Goal: Information Seeking & Learning: Compare options

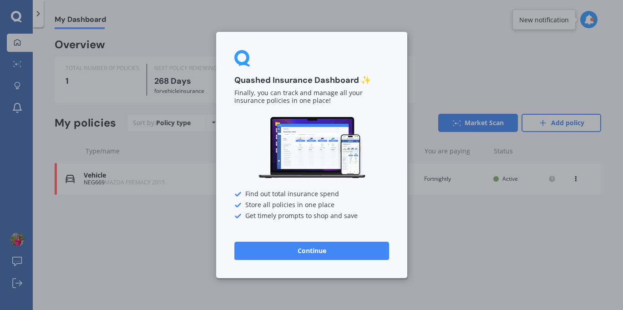
click at [285, 256] on button "Continue" at bounding box center [311, 250] width 155 height 18
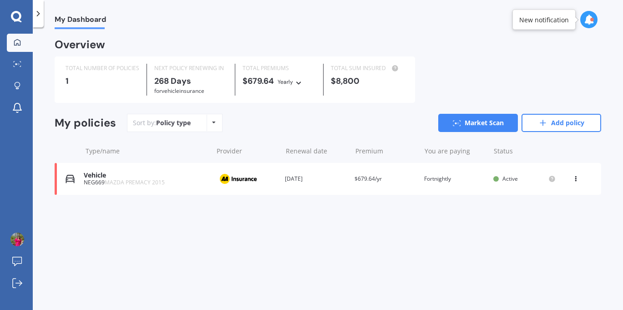
click at [585, 18] on icon at bounding box center [588, 20] width 10 height 10
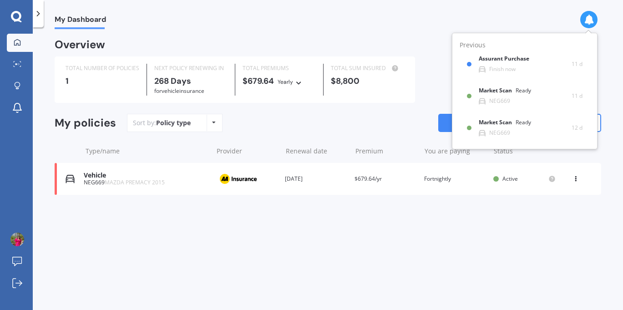
click at [590, 19] on icon at bounding box center [588, 20] width 10 height 10
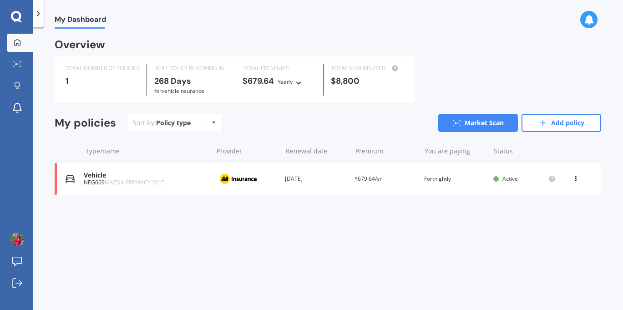
click at [111, 182] on span "MAZDA PREMACY 2015" at bounding box center [135, 182] width 60 height 8
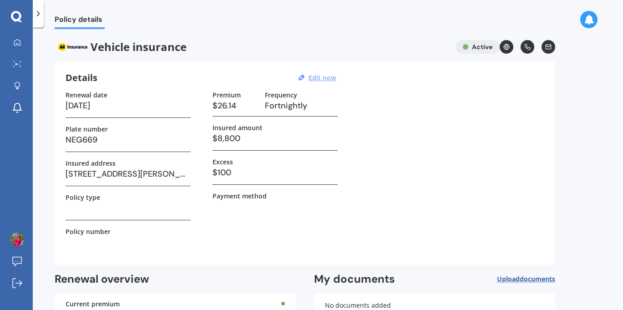
click at [316, 76] on u "Edit now" at bounding box center [321, 77] width 27 height 9
select select "17"
select select "05"
select select "2026"
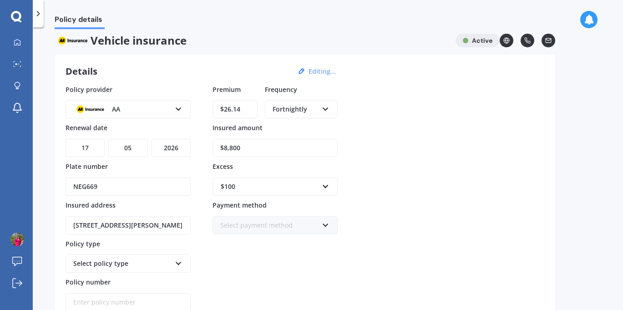
scroll to position [8, 0]
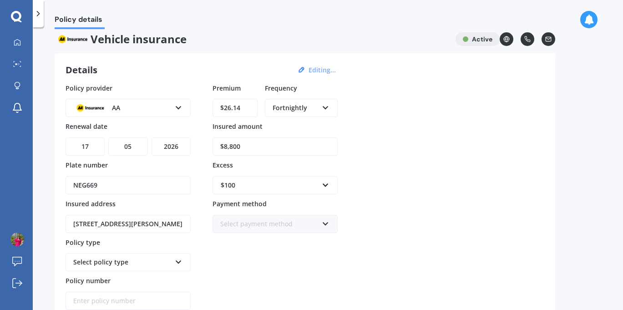
click at [91, 146] on select "DD 01 02 03 04 05 06 07 08 09 10 11 12 13 14 15 16 17 18 19 20 21 22 23 24 25 2…" at bounding box center [84, 146] width 39 height 18
select select "24"
click at [65, 137] on select "DD 01 02 03 04 05 06 07 08 09 10 11 12 13 14 15 16 17 18 19 20 21 22 23 24 25 2…" at bounding box center [84, 146] width 39 height 18
click at [133, 143] on select "MM 01 02 03 04 05 06 07 08 09 10 11 12" at bounding box center [127, 146] width 39 height 18
select select "11"
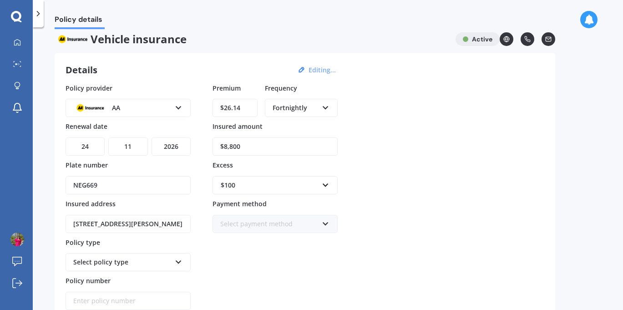
click at [108, 137] on select "MM 01 02 03 04 05 06 07 08 09 10 11 12" at bounding box center [127, 146] width 39 height 18
click at [178, 147] on select "YYYY 2027 2026 2025 2024 2023 2022 2021 2020 2019 2018 2017 2016 2015 2014 2013…" at bounding box center [170, 146] width 39 height 18
select select "2025"
click at [151, 137] on select "YYYY 2027 2026 2025 2024 2023 2022 2021 2020 2019 2018 2017 2016 2015 2014 2013…" at bounding box center [170, 146] width 39 height 18
click at [432, 168] on div "Policy provider AA AA AMI AMP ANZ ASB Aioi Nissay Dowa Ando Assurant Autosure B…" at bounding box center [304, 196] width 478 height 227
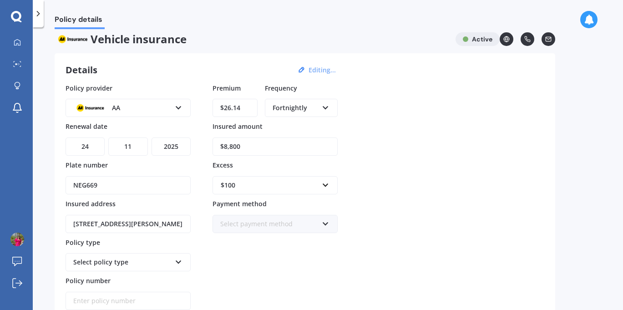
click at [256, 145] on input "$8,800" at bounding box center [274, 146] width 125 height 18
type input "$8"
type input "$5,000"
click at [321, 189] on input "text" at bounding box center [271, 184] width 117 height 17
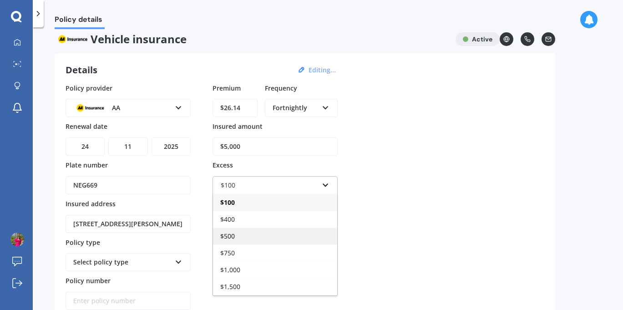
click at [236, 241] on div "$500" at bounding box center [275, 235] width 124 height 17
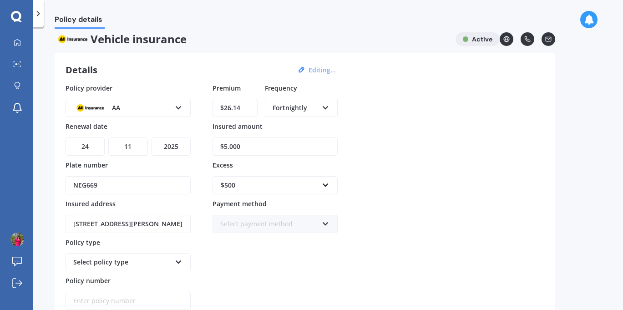
click at [407, 203] on div "Policy provider AA AA AMI AMP ANZ ASB Aioi Nissay Dowa Ando Assurant Autosure B…" at bounding box center [304, 196] width 478 height 227
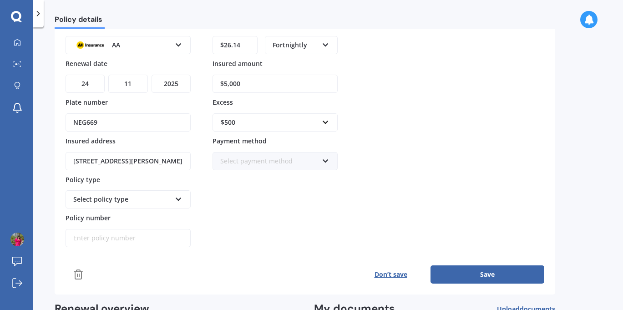
scroll to position [73, 0]
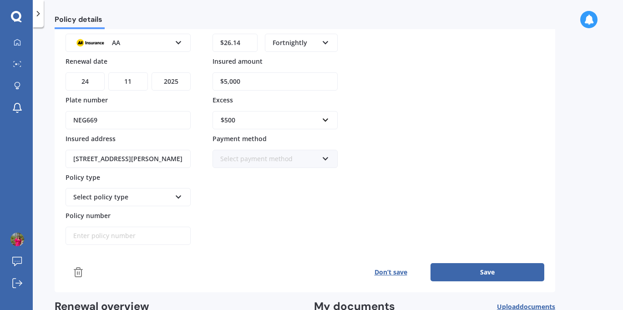
click at [156, 198] on div "Select policy type" at bounding box center [122, 197] width 98 height 10
click at [104, 216] on span "Comprehensive" at bounding box center [98, 214] width 48 height 9
click at [280, 225] on div "Premium $26.14 Frequency Fortnightly Yearly Six-Monthly Quarterly Monthly Fortn…" at bounding box center [274, 131] width 125 height 227
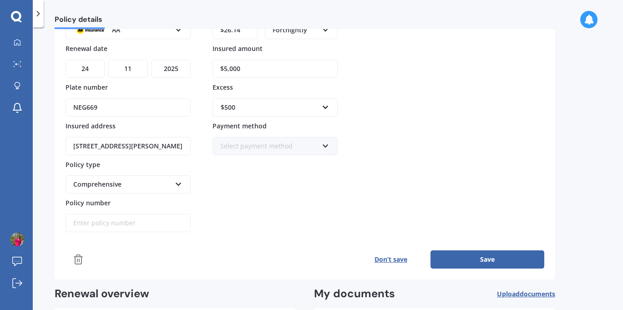
scroll to position [78, 0]
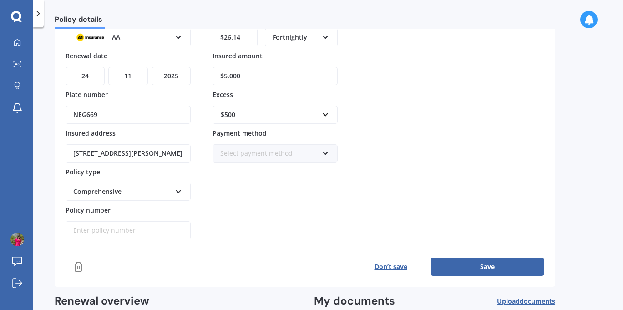
click at [103, 226] on input "Policy number" at bounding box center [127, 230] width 125 height 18
click at [113, 236] on input "Policy number" at bounding box center [127, 230] width 125 height 18
paste input "AMV021988325"
type input "AMV021988325"
click at [468, 266] on button "Save" at bounding box center [487, 266] width 114 height 18
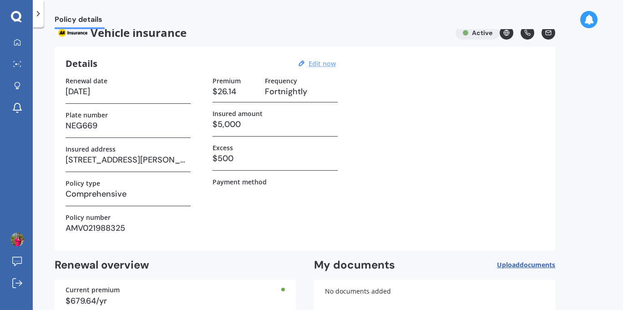
scroll to position [0, 0]
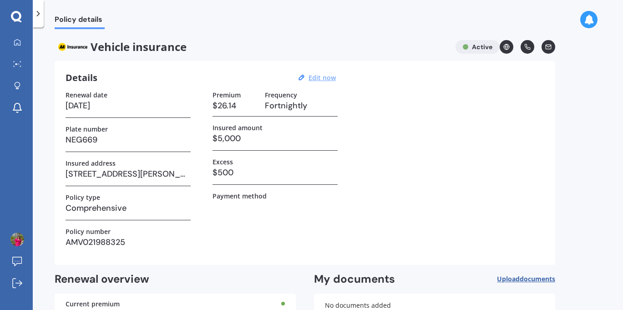
click at [354, 39] on div "Policy details Vehicle insurance Active Details Edit now Renewal date [DATE] Pl…" at bounding box center [328, 170] width 590 height 282
click at [15, 44] on icon at bounding box center [17, 42] width 7 height 7
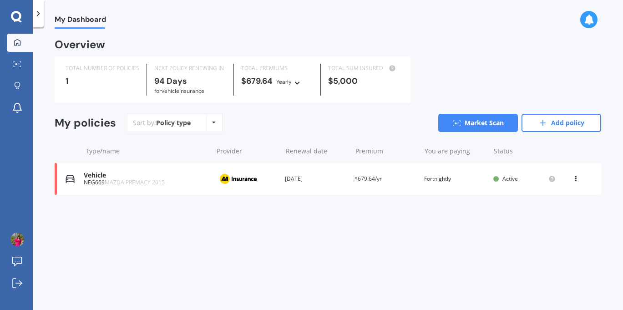
click at [422, 217] on div "My Dashboard Overview TOTAL NUMBER OF POLICIES 1 NEXT POLICY RENEWING [DATE] fo…" at bounding box center [328, 170] width 590 height 282
click at [212, 122] on icon at bounding box center [214, 122] width 4 height 5
click at [302, 125] on div "Sort by: Policy type Policy type Alphabetical Date added Renewing next Market S…" at bounding box center [364, 123] width 474 height 18
click at [480, 121] on link "Market Scan" at bounding box center [478, 123] width 80 height 18
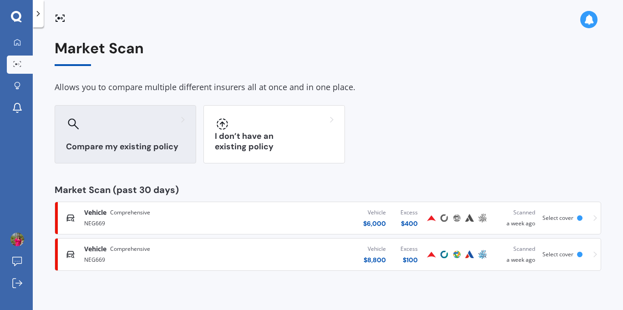
click at [118, 130] on div at bounding box center [125, 123] width 119 height 15
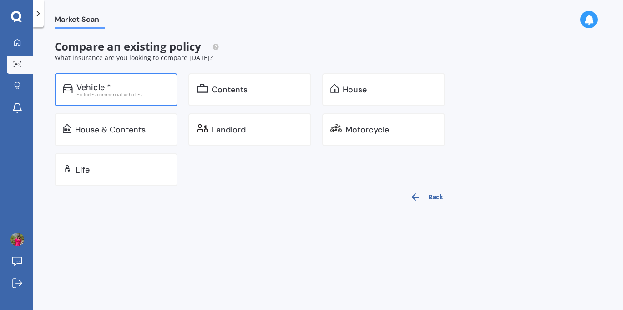
click at [118, 99] on div "Vehicle * Excludes commercial vehicles" at bounding box center [116, 89] width 123 height 33
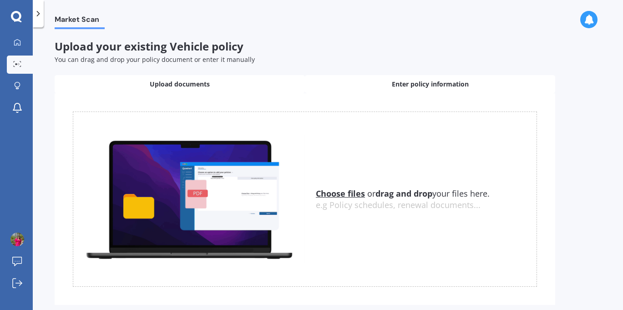
click at [358, 82] on div "Enter policy information" at bounding box center [430, 84] width 250 height 18
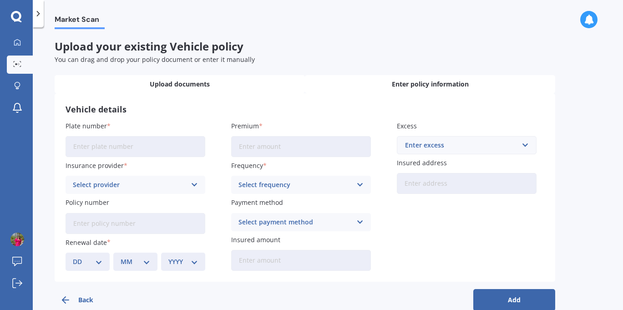
click at [200, 86] on span "Upload documents" at bounding box center [180, 84] width 60 height 9
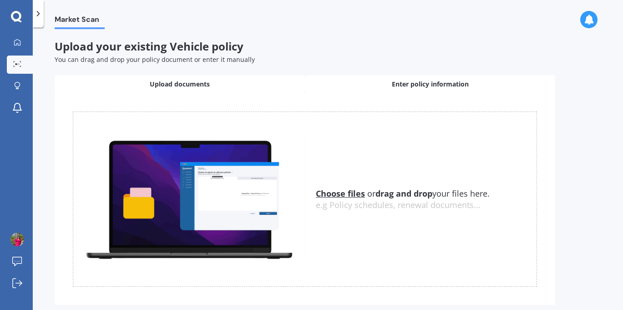
click at [419, 79] on div "Enter policy information" at bounding box center [430, 84] width 250 height 18
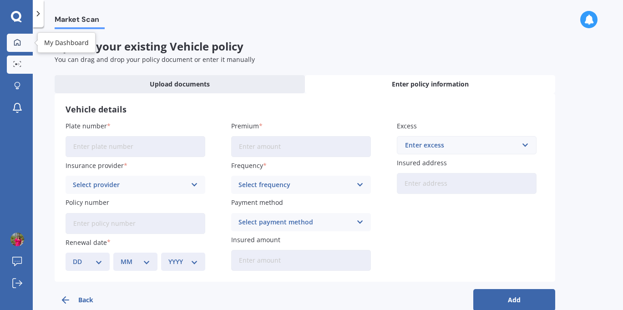
click at [16, 45] on icon at bounding box center [17, 42] width 6 height 6
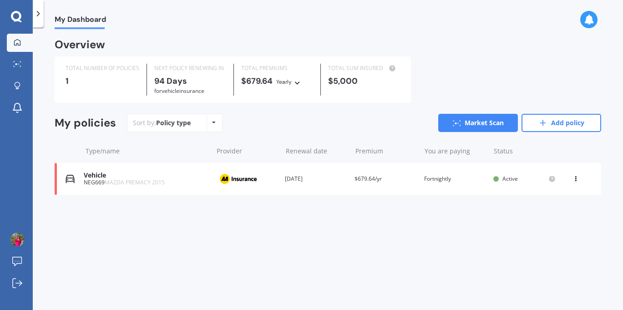
click at [349, 127] on div "Sort by: Policy type Policy type Alphabetical Date added Renewing next Market S…" at bounding box center [364, 123] width 474 height 18
click at [176, 199] on div "Overview TOTAL NUMBER OF POLICIES 1 NEXT POLICY RENEWING [DATE] for Vehicle ins…" at bounding box center [328, 128] width 546 height 176
click at [538, 167] on div "Vehicle NEG669 MAZDA PREMACY 2015 Provider Renewal date [DATE] Premium $679.64/…" at bounding box center [328, 179] width 546 height 32
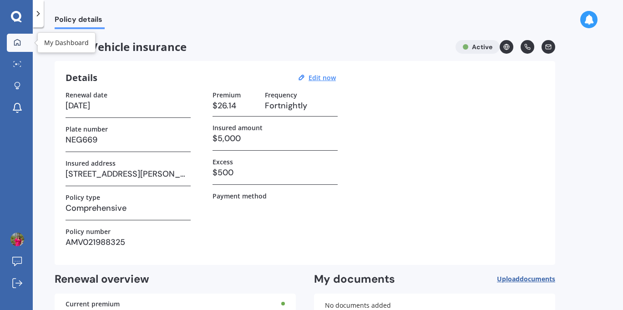
click at [12, 35] on link "My Dashboard" at bounding box center [20, 43] width 26 height 18
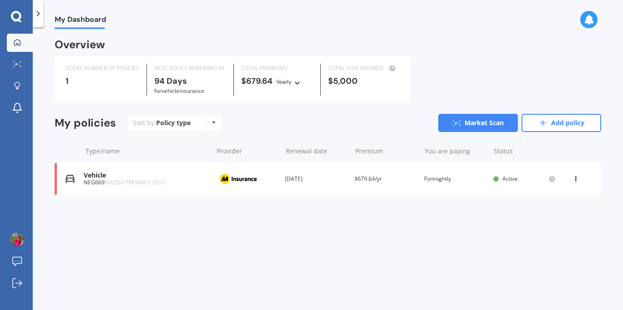
click at [100, 75] on div "TOTAL NUMBER OF POLICIES 1" at bounding box center [102, 80] width 89 height 32
click at [195, 87] on span "for Vehicle insurance" at bounding box center [179, 91] width 50 height 8
click at [472, 120] on link "Market Scan" at bounding box center [478, 123] width 80 height 18
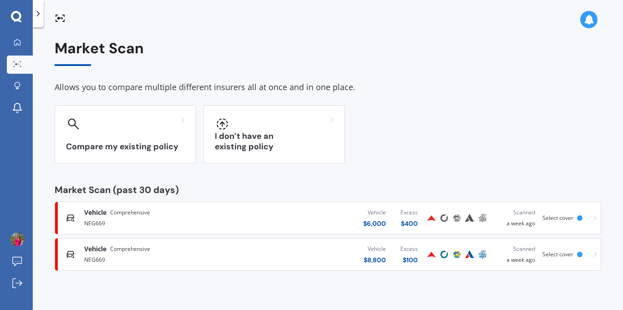
click at [420, 85] on div "Allows you to compare multiple different insurers all at once and in one place." at bounding box center [328, 87] width 546 height 14
click at [121, 196] on div "Market Scan Allows you to compare multiple different insurers all at once and i…" at bounding box center [328, 155] width 546 height 231
click at [397, 166] on div "Market Scan Allows you to compare multiple different insurers all at once and i…" at bounding box center [328, 155] width 546 height 231
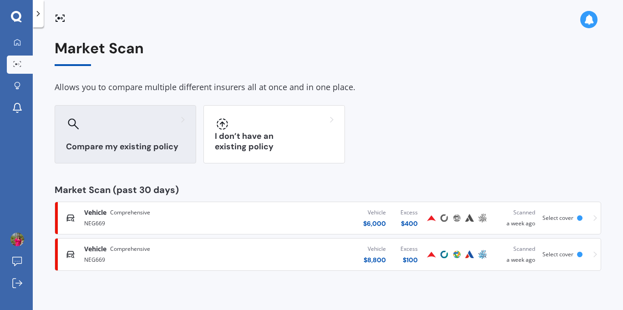
click at [125, 146] on h3 "Compare my existing policy" at bounding box center [125, 146] width 119 height 10
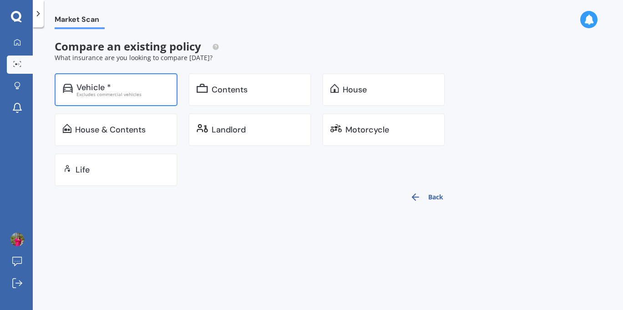
click at [117, 105] on div "Vehicle * Excludes commercial vehicles" at bounding box center [116, 89] width 123 height 33
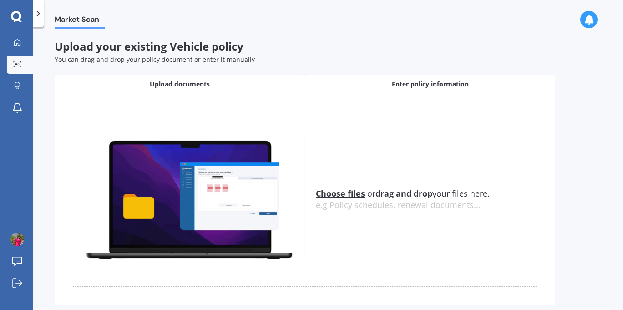
click at [348, 89] on div "Enter policy information" at bounding box center [430, 84] width 250 height 18
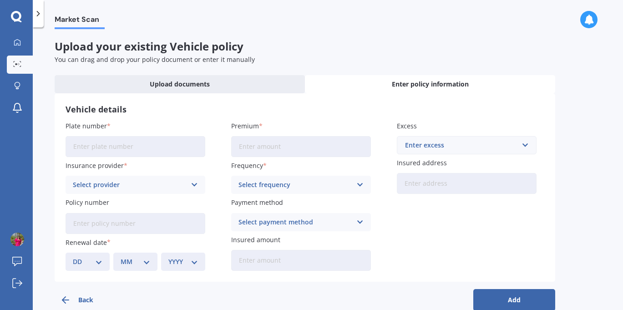
click at [15, 14] on icon at bounding box center [16, 17] width 11 height 12
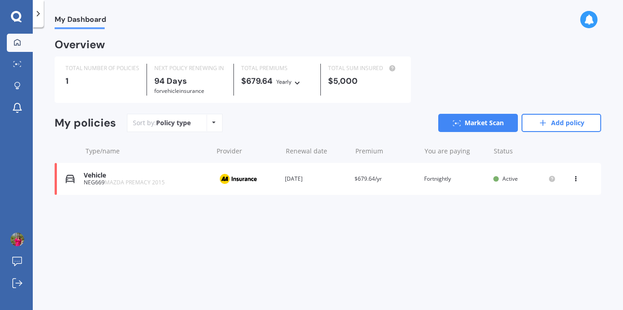
click at [205, 108] on div "Overview TOTAL NUMBER OF POLICIES 1 NEXT POLICY RENEWING [DATE] for Vehicle ins…" at bounding box center [328, 128] width 546 height 176
click at [61, 178] on div "Vehicle NEG669 MAZDA PREMACY 2015 Provider Renewal date [DATE] Premium $679.64/…" at bounding box center [328, 179] width 546 height 32
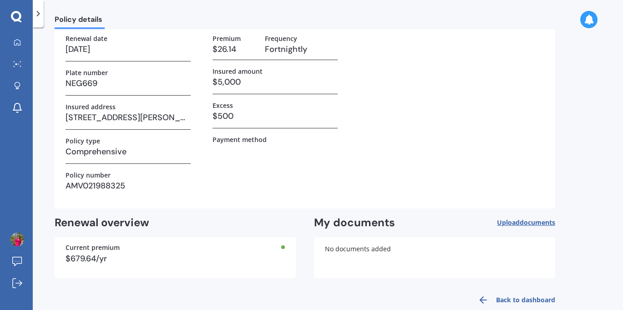
scroll to position [73, 0]
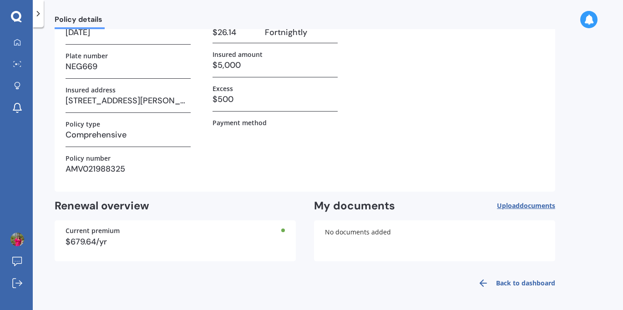
click at [282, 232] on div "Current premium" at bounding box center [174, 230] width 219 height 6
click at [433, 253] on div "No documents added" at bounding box center [434, 240] width 241 height 41
click at [533, 282] on link "Back to dashboard" at bounding box center [513, 283] width 83 height 22
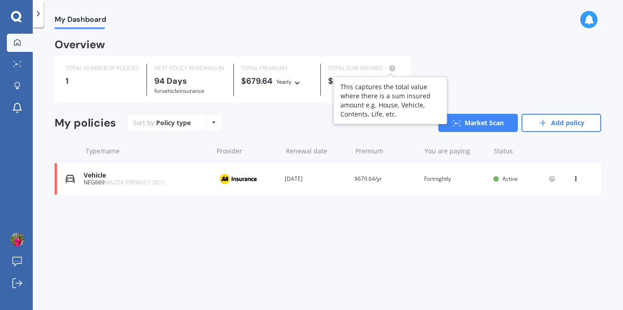
click at [393, 67] on icon at bounding box center [392, 68] width 2 height 2
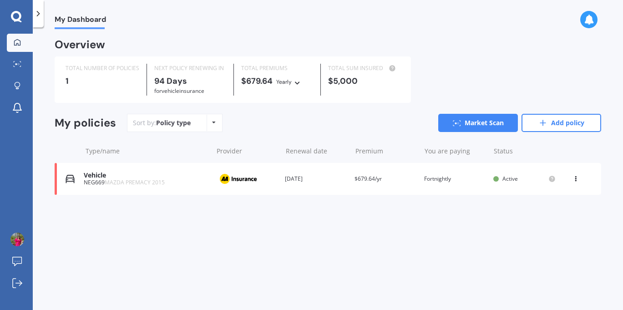
click at [80, 69] on div "TOTAL NUMBER OF POLICIES" at bounding box center [102, 68] width 74 height 9
click at [17, 86] on icon at bounding box center [17, 86] width 6 height 8
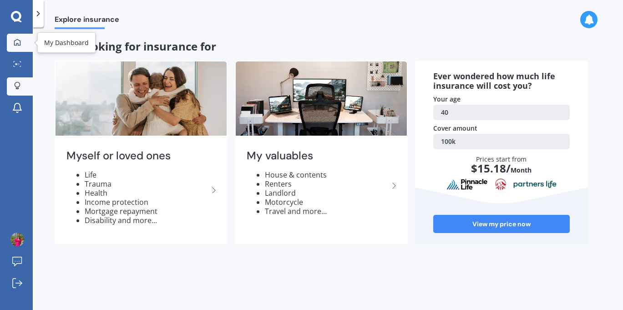
click at [17, 49] on link "My Dashboard" at bounding box center [20, 43] width 26 height 18
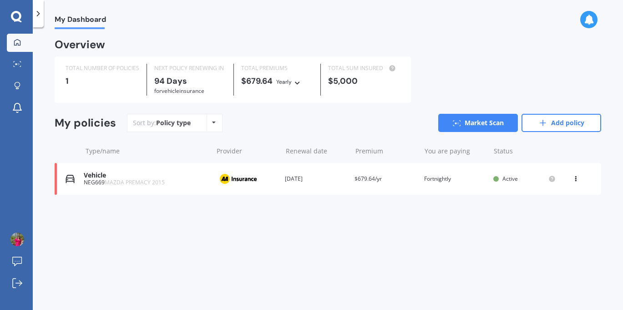
click at [432, 185] on div "Vehicle NEG669 MAZDA PREMACY 2015 Provider Renewal date [DATE] Premium $679.64/…" at bounding box center [328, 179] width 546 height 32
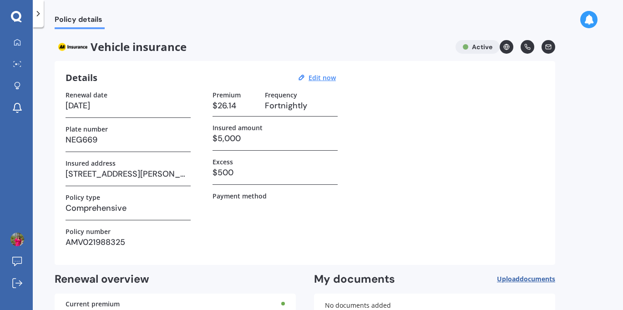
scroll to position [73, 0]
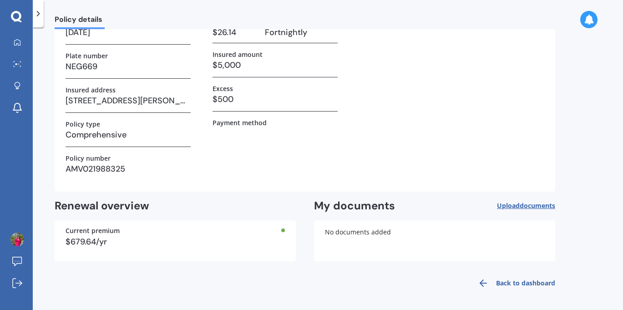
click at [532, 206] on span "documents" at bounding box center [536, 205] width 35 height 9
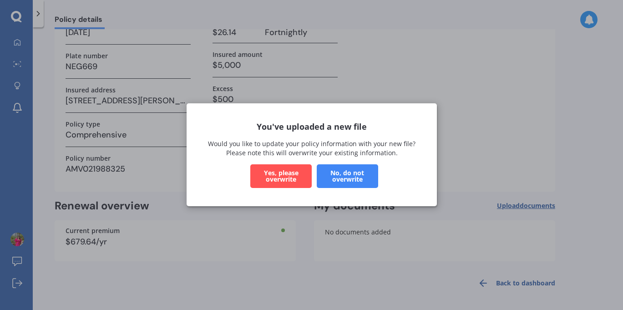
click at [291, 172] on button "Yes, please overwrite" at bounding box center [280, 177] width 61 height 24
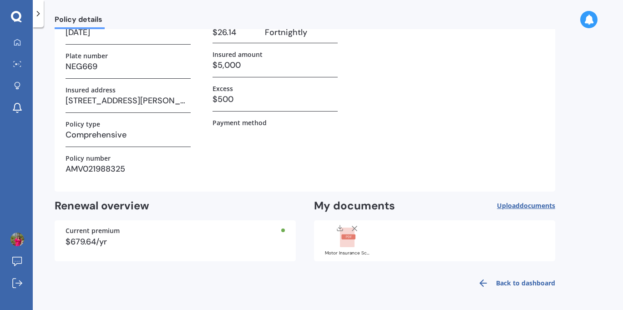
click at [451, 106] on div "Renewal date [DATE] Plate number NEG669 Insured address [STREET_ADDRESS][PERSON…" at bounding box center [304, 99] width 478 height 163
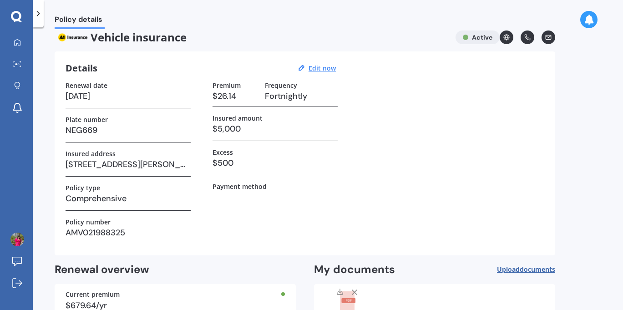
scroll to position [0, 0]
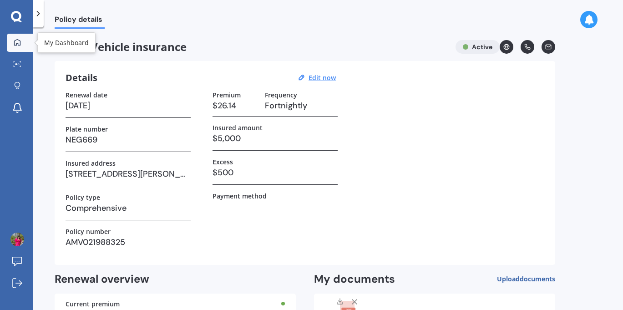
click at [23, 44] on div at bounding box center [17, 43] width 14 height 8
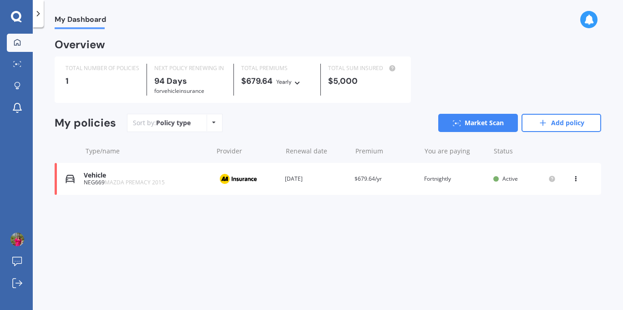
click at [212, 127] on div "Policy type Alphabetical Date added Renewing next" at bounding box center [213, 123] width 14 height 16
click at [100, 79] on div "1" at bounding box center [102, 80] width 74 height 9
click at [18, 67] on div at bounding box center [17, 64] width 14 height 7
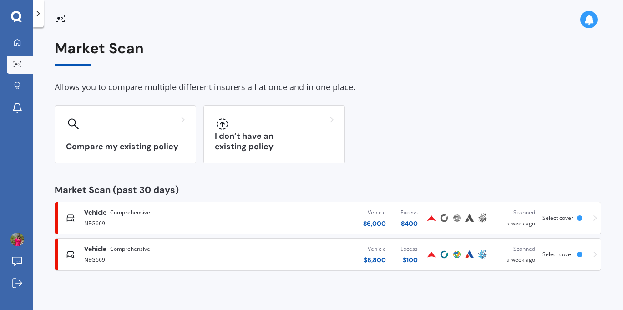
click at [123, 191] on div "Market Scan (past 30 days)" at bounding box center [328, 189] width 546 height 9
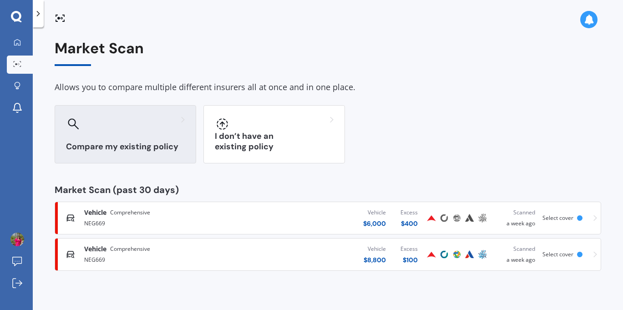
click at [96, 136] on div "Compare my existing policy" at bounding box center [125, 134] width 141 height 58
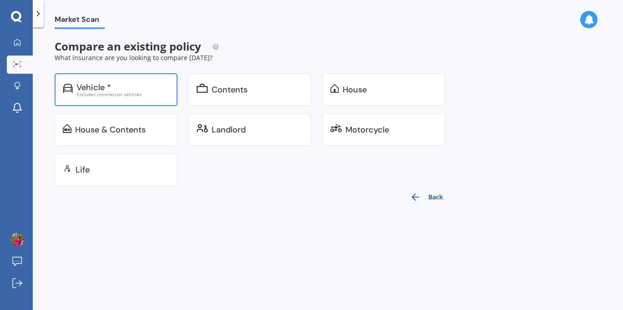
click at [122, 84] on div "Vehicle *" at bounding box center [122, 87] width 93 height 9
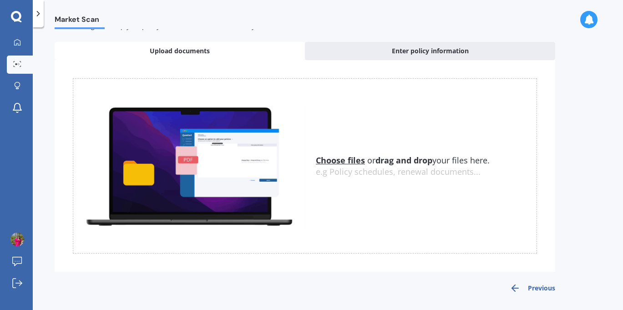
scroll to position [18, 0]
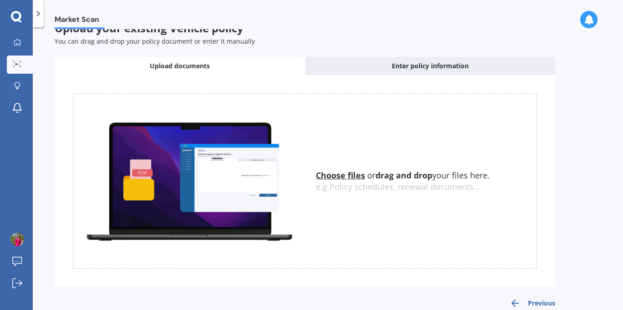
click at [335, 171] on u "Choose files" at bounding box center [340, 175] width 49 height 11
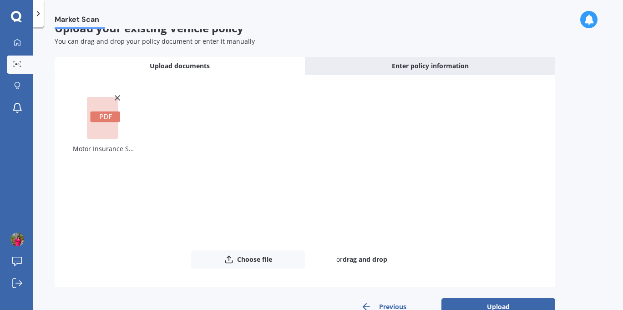
scroll to position [40, 0]
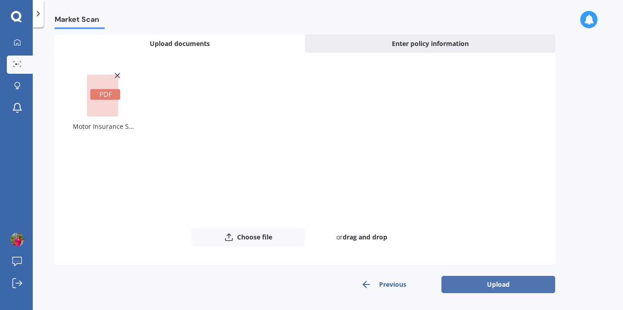
click at [497, 284] on button "Upload" at bounding box center [498, 284] width 114 height 17
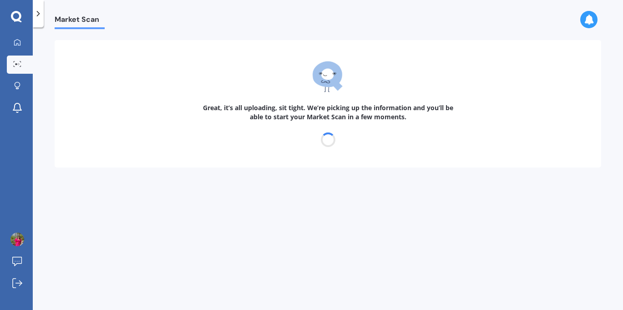
scroll to position [0, 0]
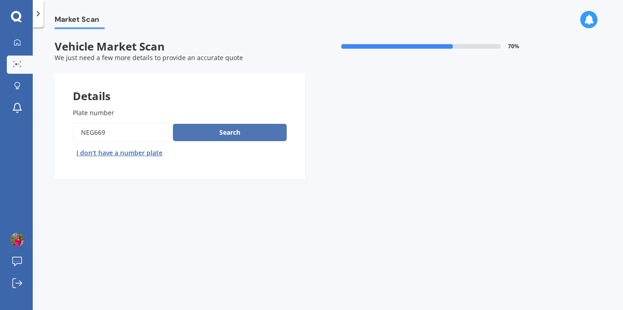
click at [223, 136] on button "Search" at bounding box center [230, 132] width 114 height 17
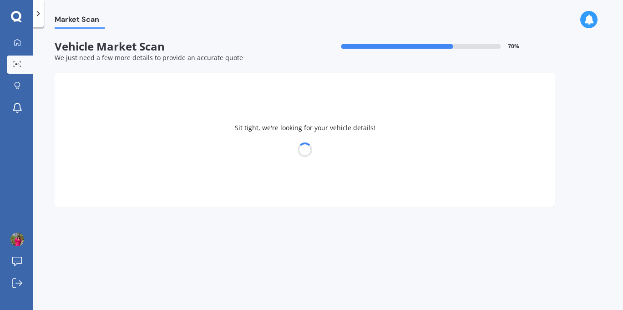
select select "MAZDA"
select select "PREMACY"
select select "13"
select select "08"
select select "1985"
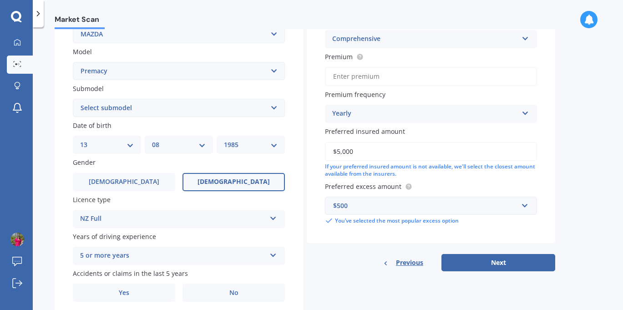
scroll to position [228, 0]
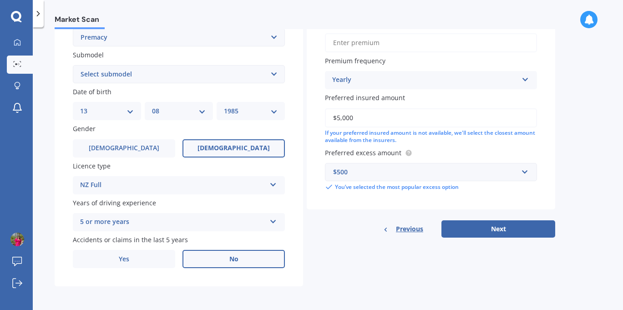
click at [211, 262] on label "No" at bounding box center [233, 259] width 102 height 18
click at [0, 0] on input "No" at bounding box center [0, 0] width 0 height 0
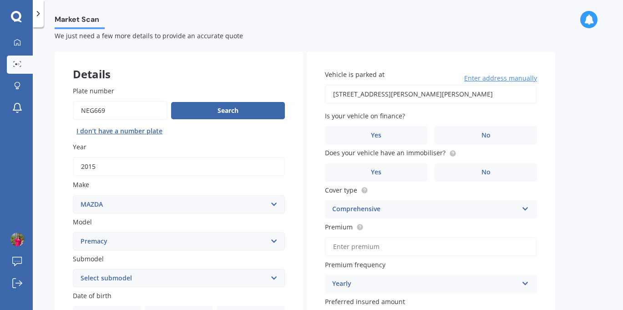
scroll to position [0, 0]
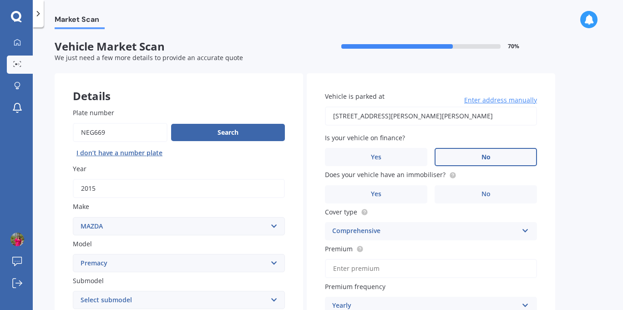
click at [478, 161] on label "No" at bounding box center [485, 157] width 102 height 18
click at [0, 0] on input "No" at bounding box center [0, 0] width 0 height 0
click at [481, 192] on span "No" at bounding box center [485, 194] width 9 height 8
click at [0, 0] on input "No" at bounding box center [0, 0] width 0 height 0
click at [469, 195] on label "No" at bounding box center [485, 194] width 102 height 18
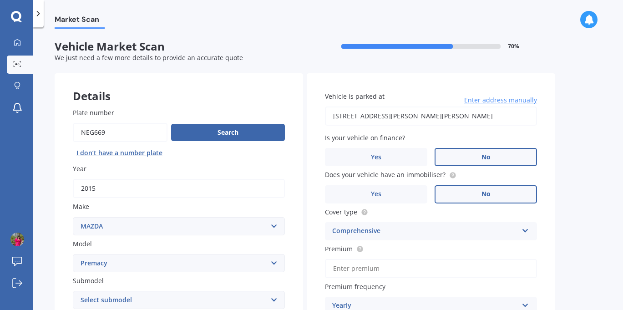
click at [0, 0] on input "No" at bounding box center [0, 0] width 0 height 0
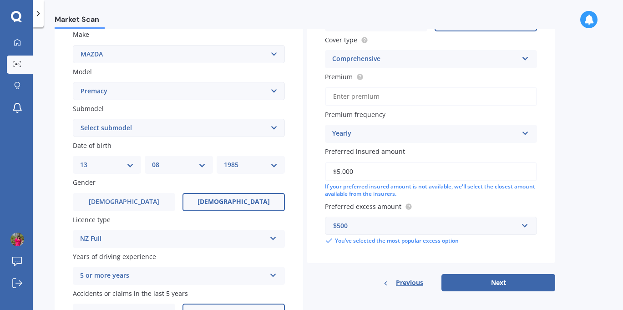
scroll to position [178, 0]
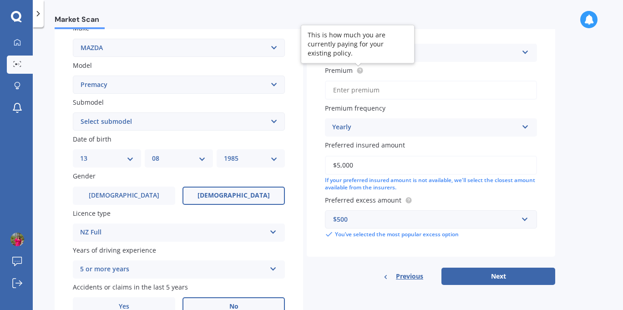
click at [356, 70] on icon at bounding box center [359, 70] width 7 height 7
click at [372, 96] on input "Premium" at bounding box center [431, 89] width 212 height 19
click at [583, 133] on div "Market Scan Vehicle Market Scan 70 % We just need a few more details to provide…" at bounding box center [328, 170] width 590 height 282
click at [421, 133] on div "Yearly" at bounding box center [425, 127] width 186 height 11
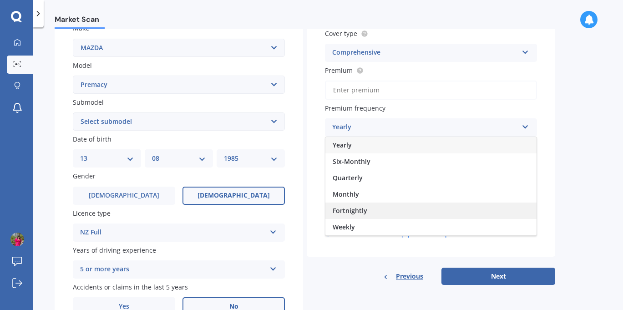
click at [345, 214] on span "Fortnightly" at bounding box center [349, 210] width 35 height 9
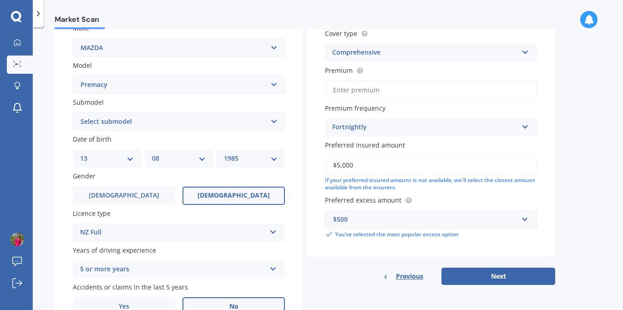
click at [351, 95] on input "Premium" at bounding box center [431, 89] width 212 height 19
type input "$26.14"
click at [473, 280] on button "Next" at bounding box center [498, 275] width 114 height 17
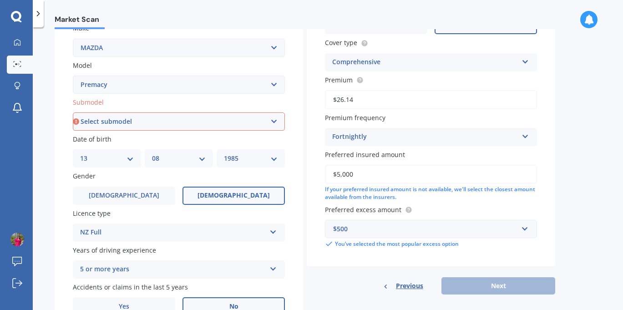
click at [270, 124] on select "Select submodel (All)" at bounding box center [179, 121] width 212 height 18
select select "(ALL)"
click at [73, 113] on select "Select submodel (All)" at bounding box center [179, 121] width 212 height 18
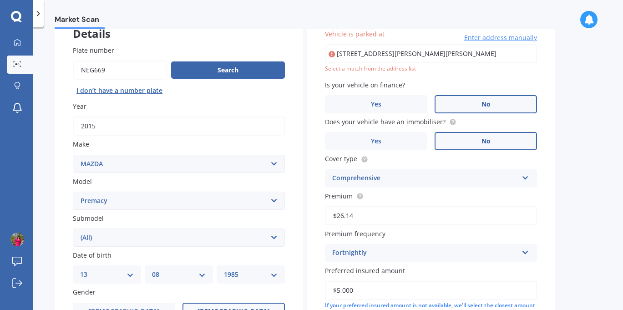
scroll to position [62, 0]
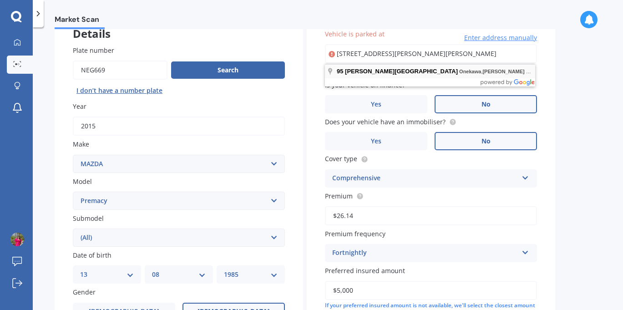
type input "[STREET_ADDRESS][PERSON_NAME][PERSON_NAME]"
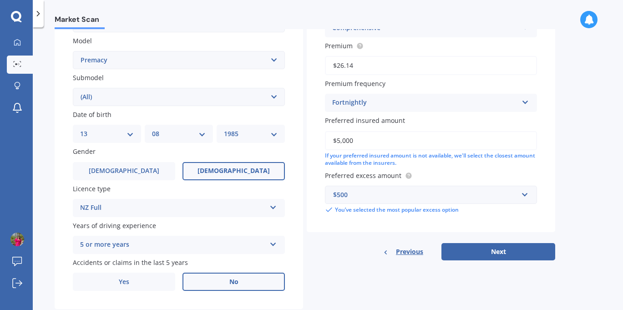
scroll to position [228, 0]
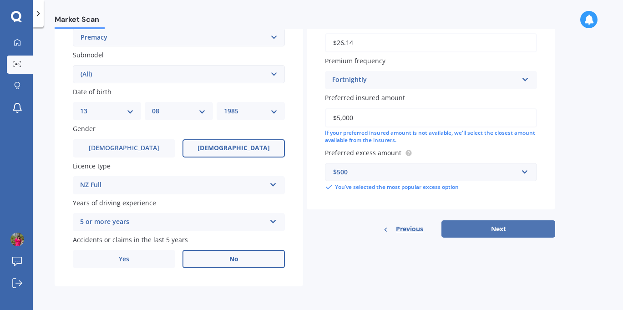
click at [487, 229] on button "Next" at bounding box center [498, 228] width 114 height 17
select select "13"
select select "08"
select select "1985"
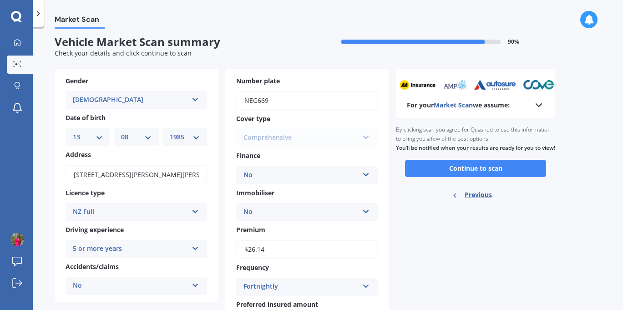
scroll to position [0, 0]
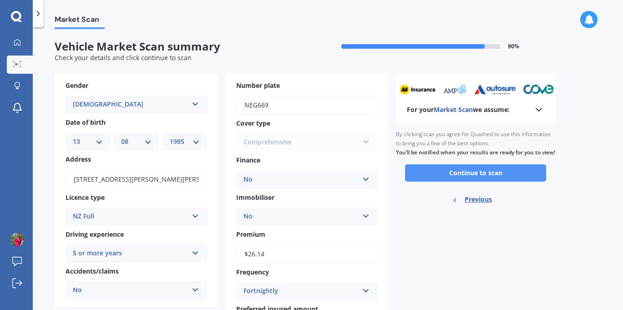
click at [438, 181] on button "Continue to scan" at bounding box center [475, 172] width 141 height 17
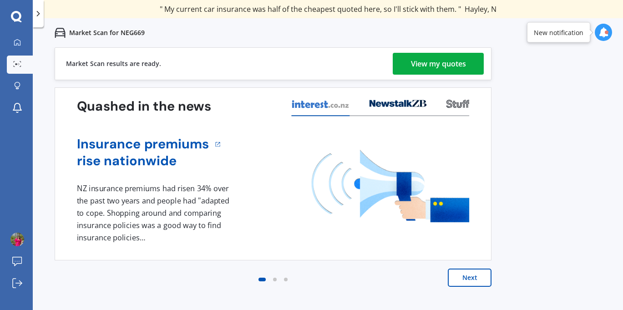
click at [436, 60] on div "View my quotes" at bounding box center [438, 64] width 55 height 22
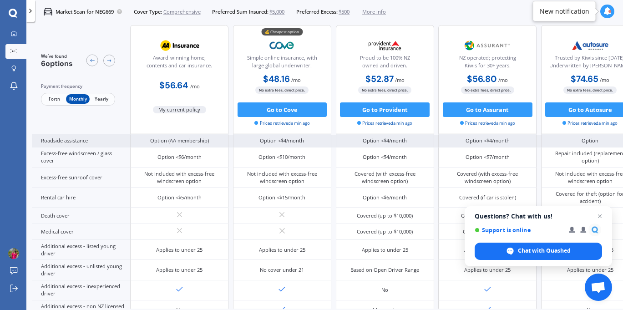
scroll to position [391, 0]
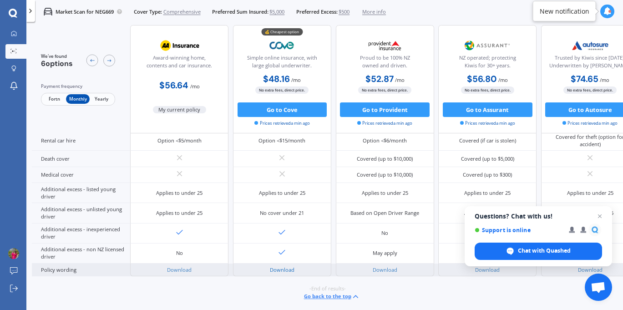
click at [284, 266] on link "Download" at bounding box center [282, 269] width 25 height 7
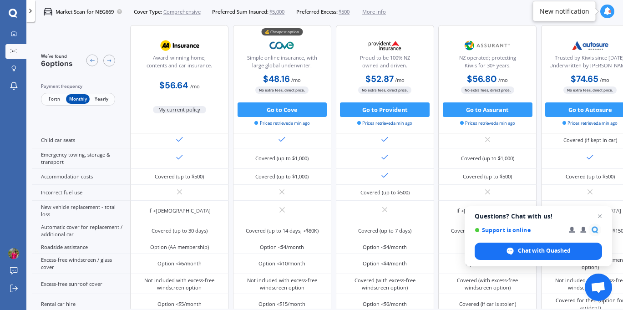
scroll to position [0, 0]
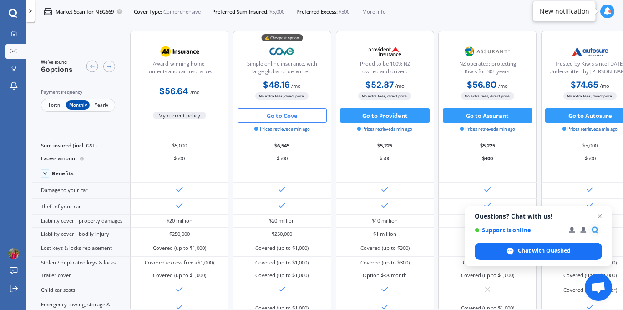
click at [287, 116] on button "Go to Cove" at bounding box center [282, 115] width 90 height 15
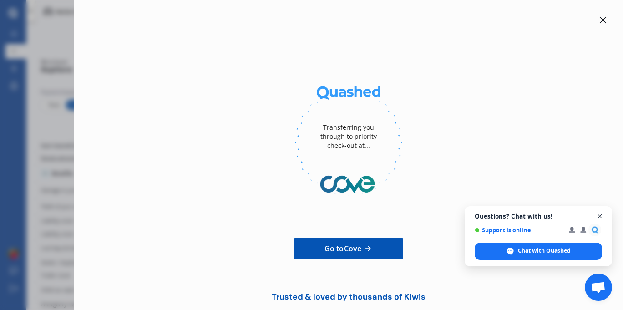
click at [601, 218] on span "Open chat" at bounding box center [599, 216] width 11 height 11
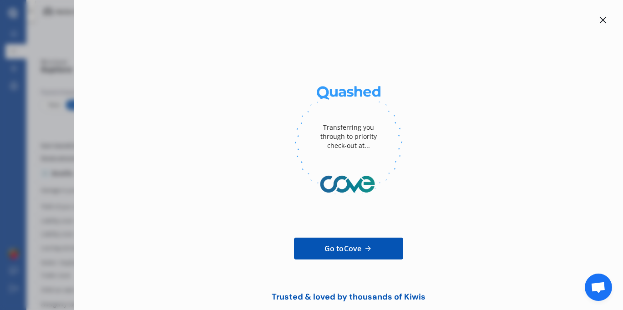
click at [599, 20] on icon at bounding box center [602, 19] width 7 height 7
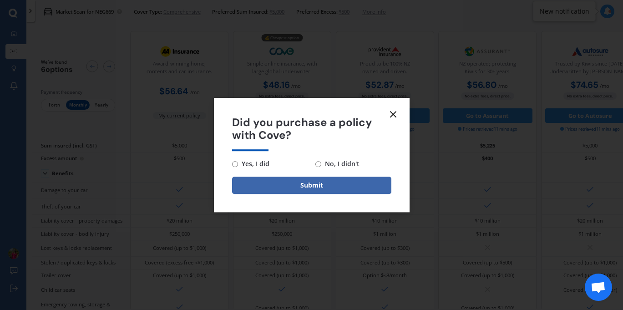
click at [317, 163] on input "No, I didn't" at bounding box center [318, 164] width 6 height 6
radio input "true"
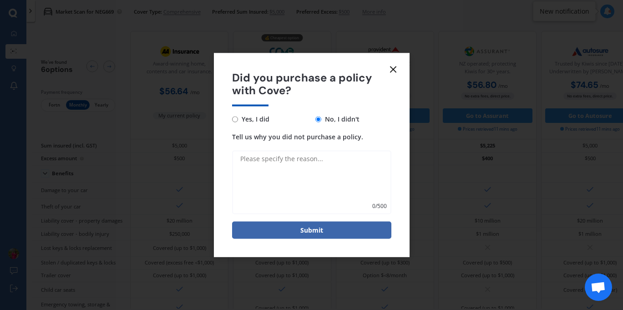
click at [294, 172] on textarea "Tell us why you did not purchase a policy." at bounding box center [311, 183] width 159 height 64
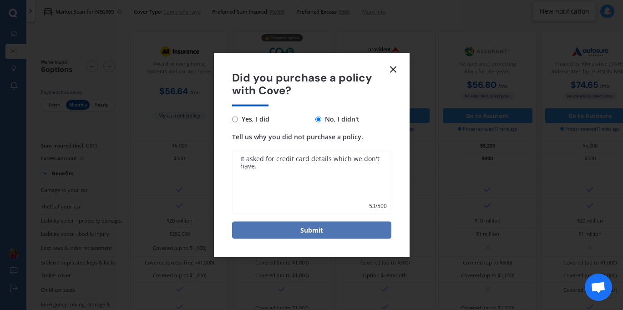
type textarea "It asked for credit card details which we don't have."
click at [315, 229] on button "Submit" at bounding box center [311, 229] width 159 height 17
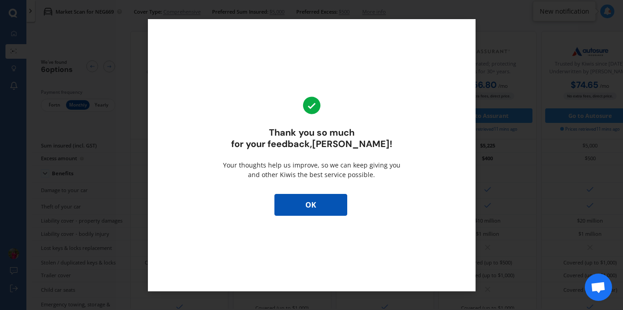
click at [315, 229] on div "Thank you so much for your feedback, [PERSON_NAME] ! Your thoughts help us impr…" at bounding box center [311, 155] width 327 height 272
click at [316, 211] on button "OK" at bounding box center [310, 205] width 73 height 22
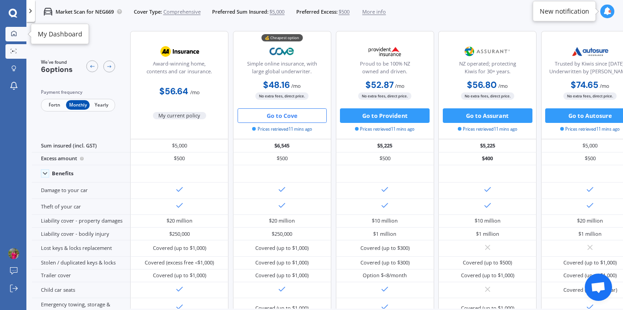
click at [13, 37] on div at bounding box center [13, 33] width 11 height 7
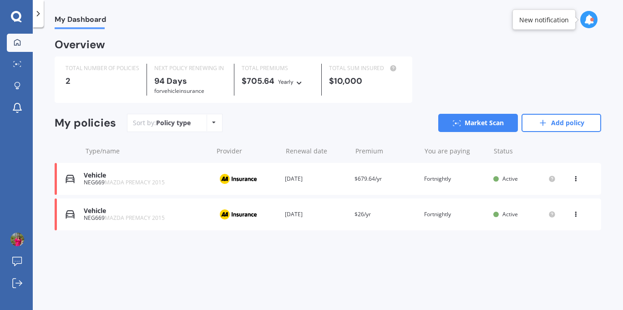
click at [575, 215] on icon at bounding box center [575, 212] width 6 height 5
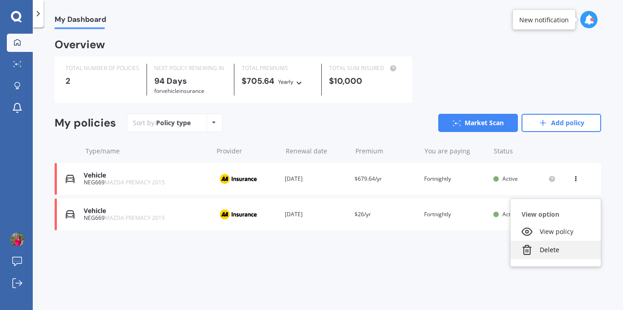
click at [548, 248] on div "Delete" at bounding box center [555, 250] width 90 height 18
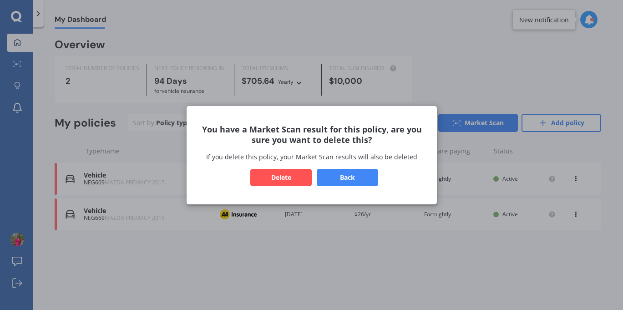
click at [359, 177] on button "Back" at bounding box center [346, 176] width 61 height 17
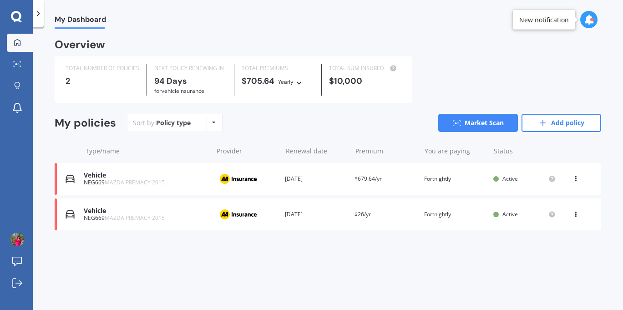
click at [91, 89] on div "TOTAL NUMBER OF POLICIES 2" at bounding box center [102, 80] width 89 height 32
click at [20, 61] on icon at bounding box center [20, 61] width 1 height 1
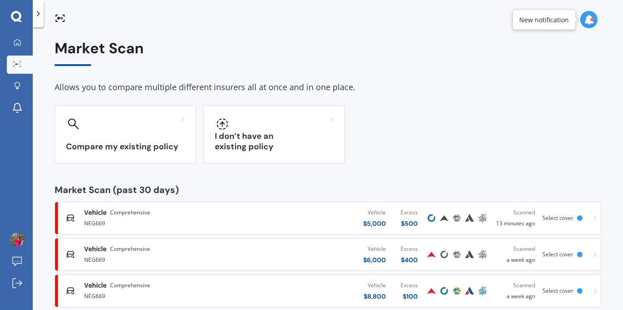
scroll to position [17, 0]
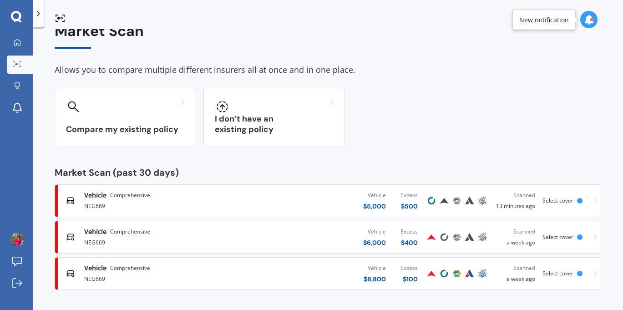
click at [592, 272] on link "Vehicle Comprehensive NEG669 Vehicle $ 8,800 Excess $ 100 Scanned a week ago Se…" at bounding box center [328, 273] width 546 height 33
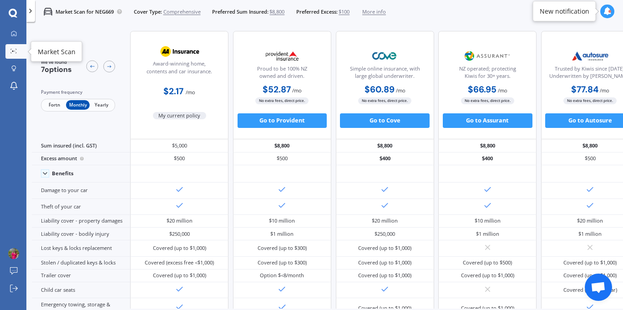
click at [13, 53] on icon at bounding box center [13, 51] width 6 height 5
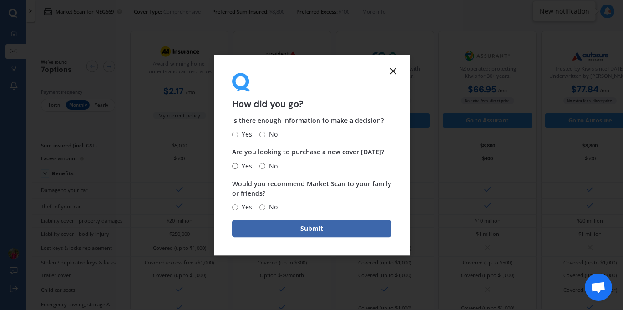
click at [394, 72] on icon at bounding box center [392, 70] width 11 height 11
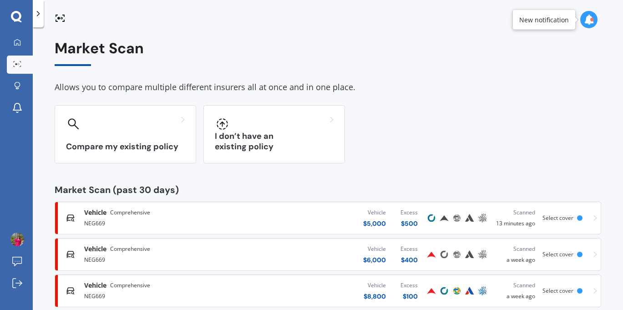
scroll to position [17, 0]
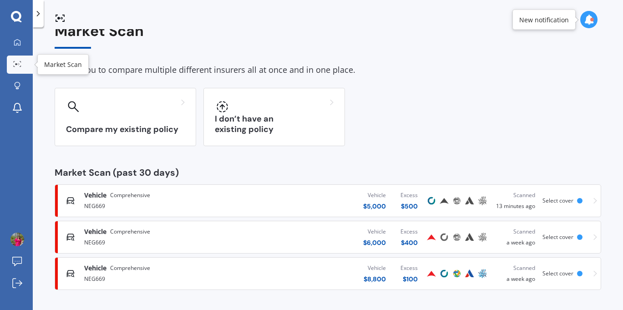
click at [19, 64] on circle at bounding box center [19, 64] width 2 height 2
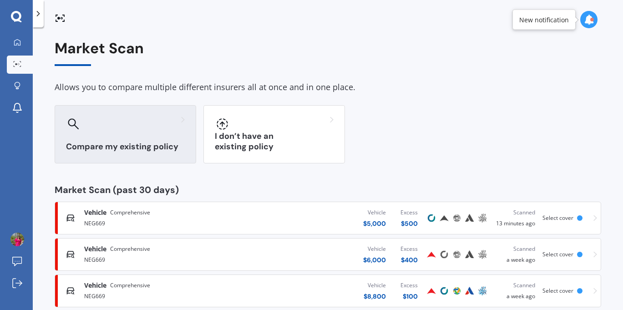
click at [124, 143] on h3 "Compare my existing policy" at bounding box center [125, 146] width 119 height 10
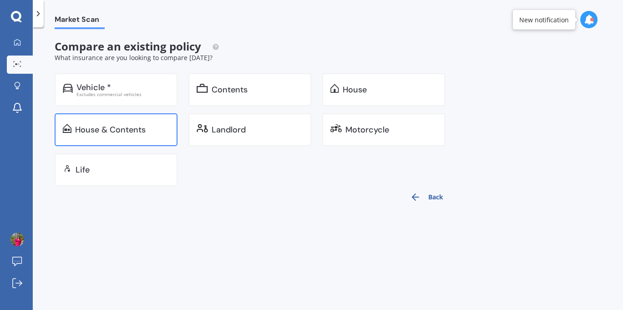
click at [100, 128] on div "House & Contents" at bounding box center [110, 129] width 70 height 9
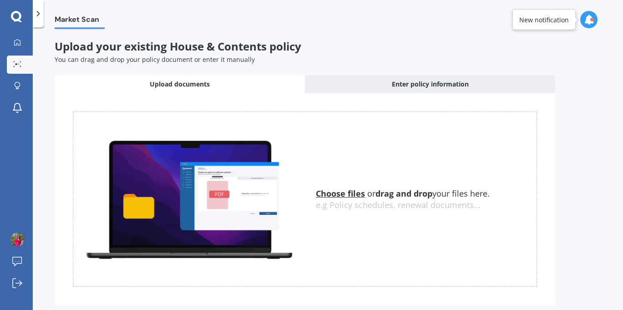
click at [334, 194] on u "Choose files" at bounding box center [340, 193] width 49 height 11
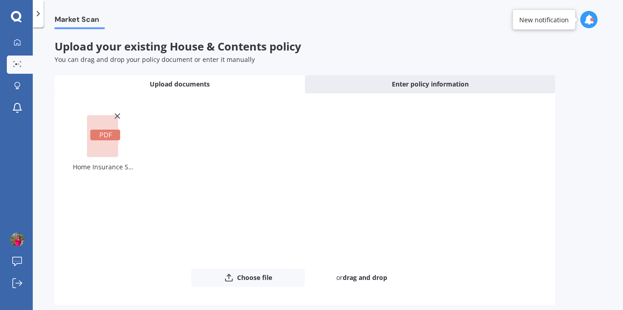
scroll to position [40, 0]
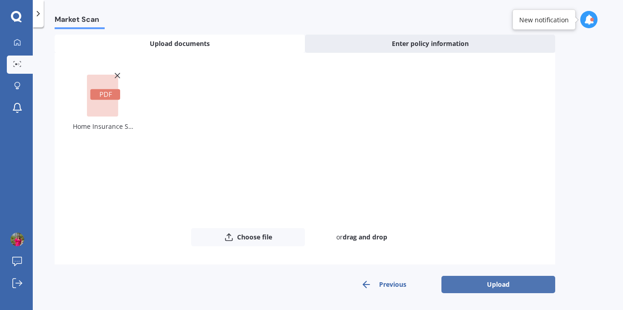
click at [491, 282] on button "Upload" at bounding box center [498, 284] width 114 height 17
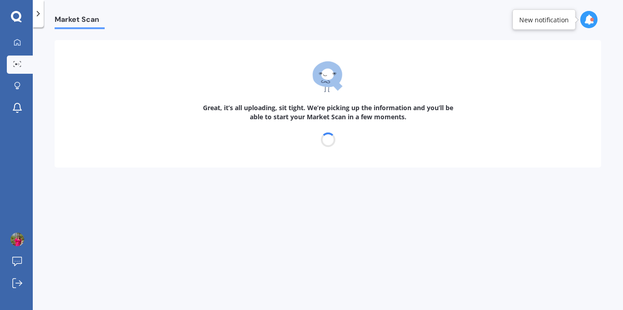
scroll to position [0, 0]
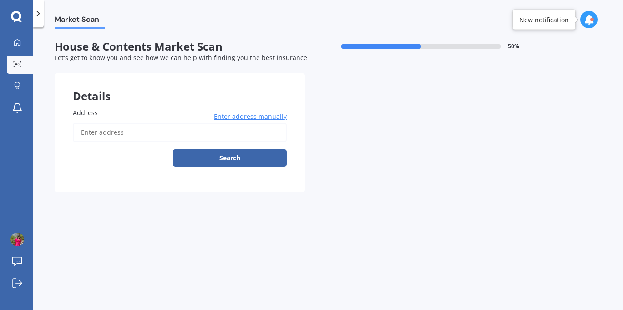
click at [141, 131] on input "Address" at bounding box center [180, 132] width 214 height 19
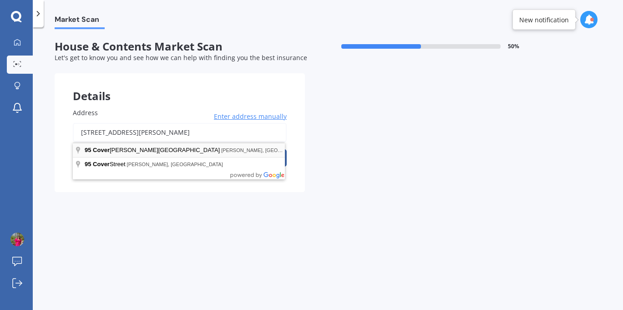
type input "[STREET_ADDRESS][PERSON_NAME][PERSON_NAME]"
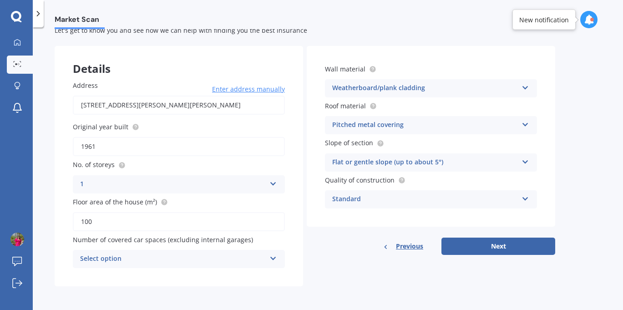
scroll to position [28, 0]
click at [275, 259] on icon at bounding box center [273, 256] width 8 height 6
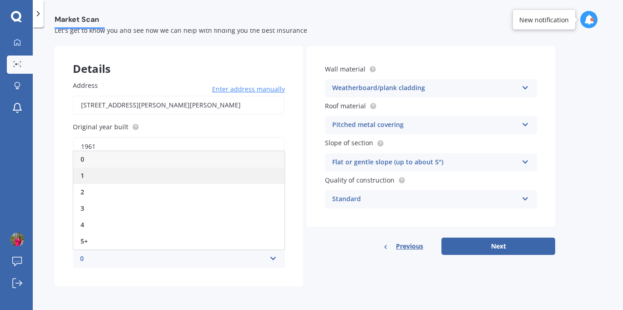
click at [85, 173] on div "1" at bounding box center [178, 175] width 211 height 16
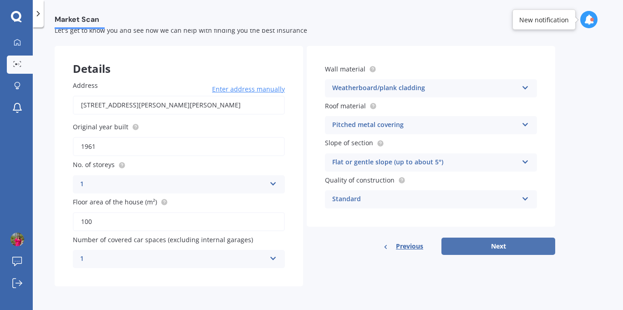
click at [522, 244] on button "Next" at bounding box center [498, 245] width 114 height 17
select select "13"
select select "08"
select select "1985"
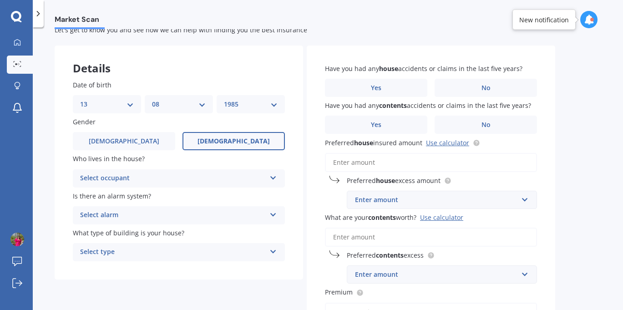
scroll to position [0, 0]
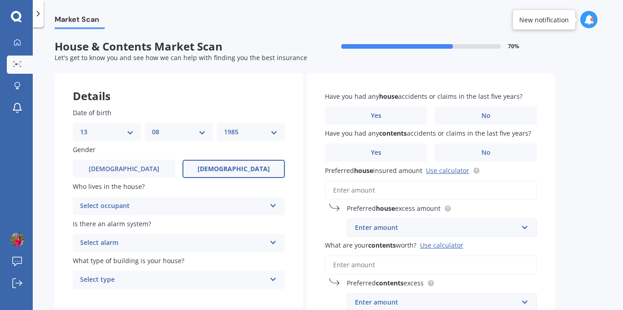
click at [223, 169] on span "[DEMOGRAPHIC_DATA]" at bounding box center [233, 169] width 72 height 8
click at [0, 0] on input "[DEMOGRAPHIC_DATA]" at bounding box center [0, 0] width 0 height 0
click at [266, 202] on div "Select occupant Owner Owner + Boarder" at bounding box center [179, 206] width 212 height 18
click at [96, 227] on span "Owner" at bounding box center [90, 223] width 20 height 9
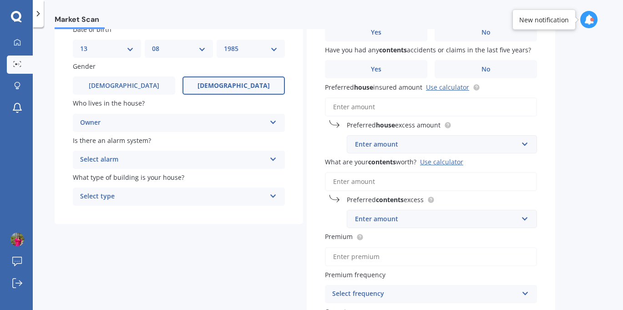
scroll to position [97, 0]
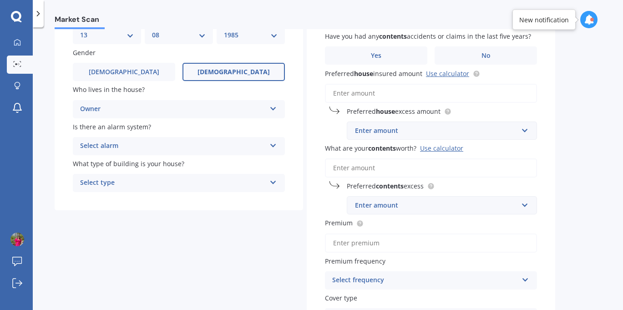
click at [270, 142] on icon at bounding box center [273, 144] width 8 height 6
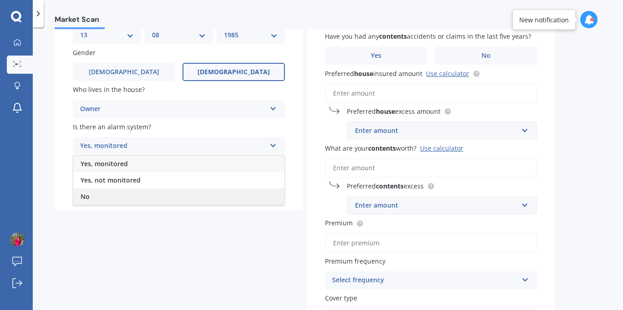
click at [117, 194] on div "No" at bounding box center [178, 196] width 211 height 16
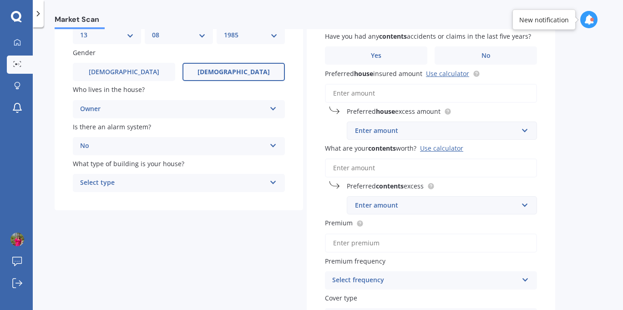
click at [273, 184] on icon at bounding box center [273, 180] width 8 height 6
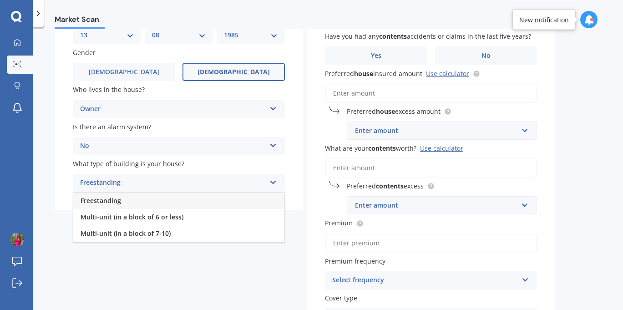
click at [122, 207] on div "Freestanding" at bounding box center [178, 200] width 211 height 16
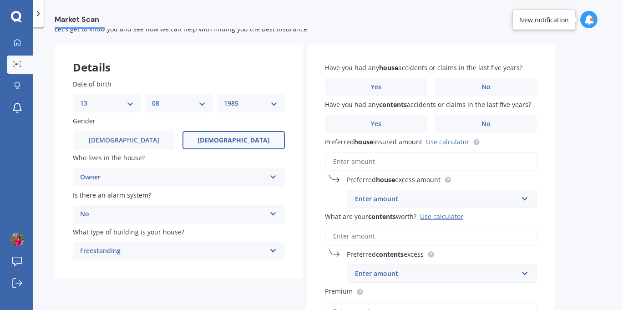
scroll to position [0, 0]
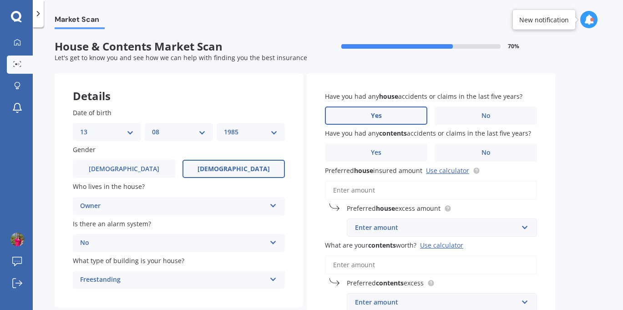
click at [415, 114] on label "Yes" at bounding box center [376, 115] width 102 height 18
click at [0, 0] on input "Yes" at bounding box center [0, 0] width 0 height 0
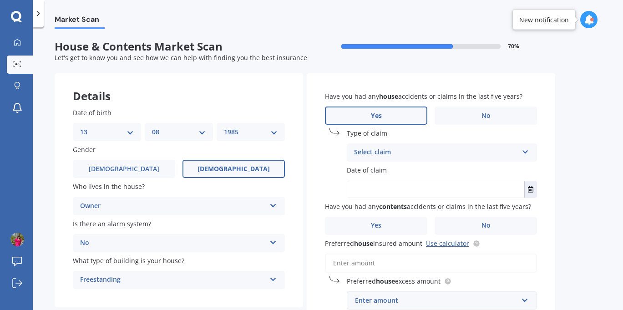
click at [536, 157] on div "Select claim Accidental damage Broken glass Burglary or theft Earthquake Fire F…" at bounding box center [442, 152] width 190 height 18
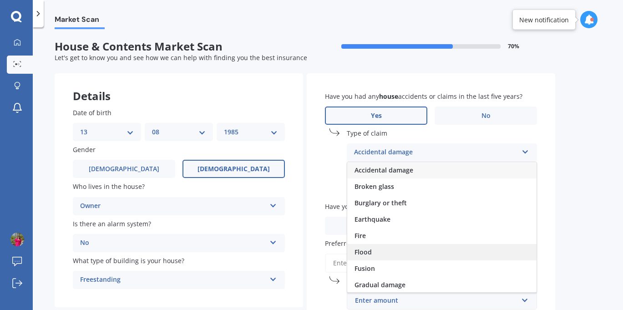
click at [366, 255] on span "Flood" at bounding box center [362, 251] width 17 height 9
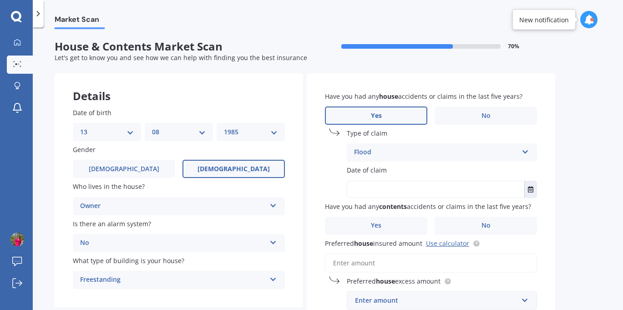
click at [495, 193] on input "text" at bounding box center [435, 189] width 177 height 16
click at [530, 191] on icon "Select date" at bounding box center [530, 189] width 5 height 6
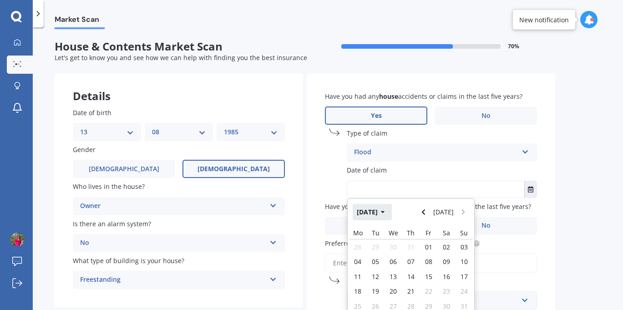
click at [384, 213] on button "[DATE]" at bounding box center [371, 212] width 39 height 16
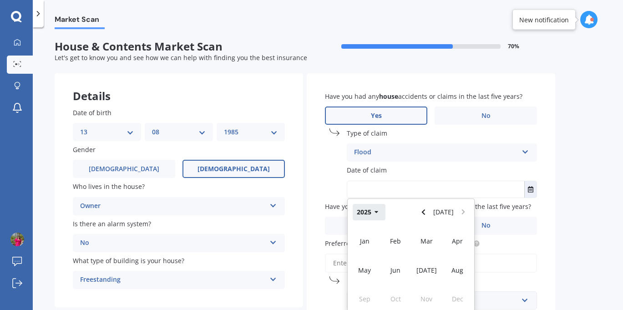
click at [363, 213] on button "2025" at bounding box center [368, 212] width 33 height 16
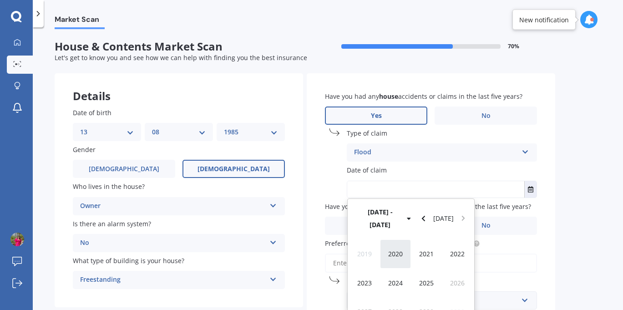
click at [395, 249] on span "2020" at bounding box center [395, 253] width 15 height 9
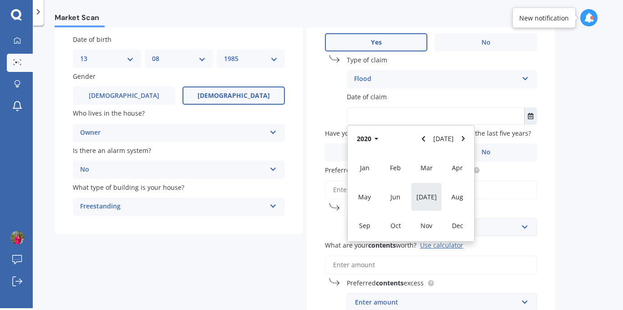
scroll to position [51, 0]
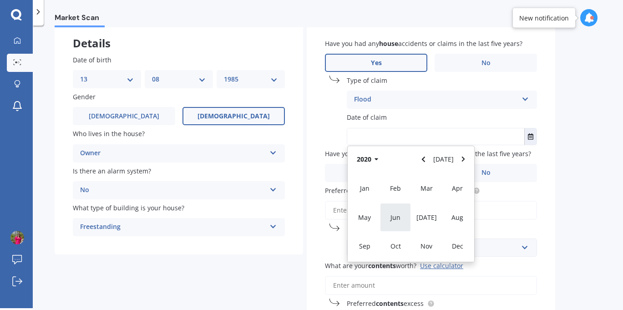
click at [403, 225] on div "Jun" at bounding box center [395, 217] width 31 height 29
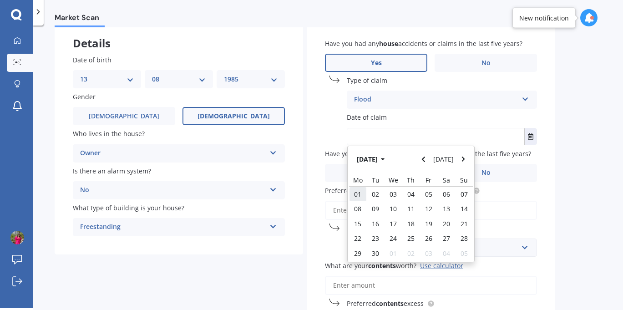
click at [356, 198] on span "01" at bounding box center [357, 194] width 7 height 9
type input "[DATE]"
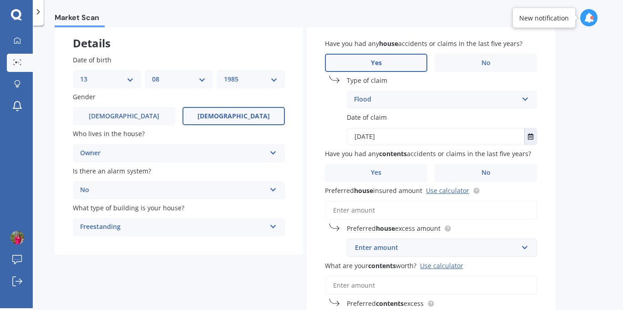
click at [549, 161] on div "Have you had any house accidents or claims in the last five years? Yes No Type …" at bounding box center [431, 240] width 248 height 441
click at [387, 178] on label "Yes" at bounding box center [376, 173] width 102 height 18
click at [0, 0] on input "Yes" at bounding box center [0, 0] width 0 height 0
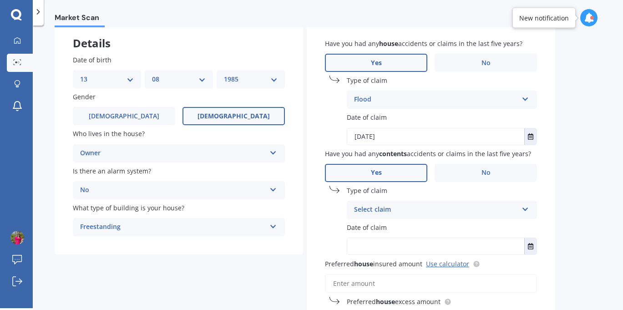
click at [421, 211] on div "Select claim" at bounding box center [436, 209] width 164 height 11
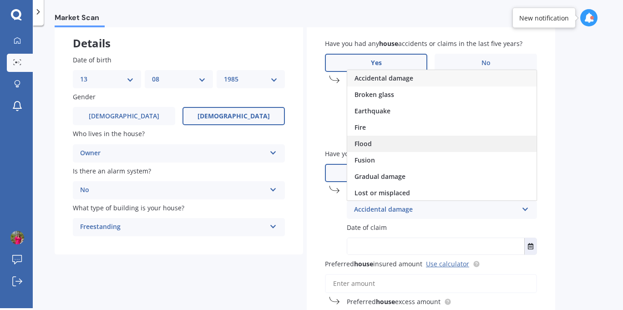
click at [360, 147] on span "Flood" at bounding box center [362, 143] width 17 height 9
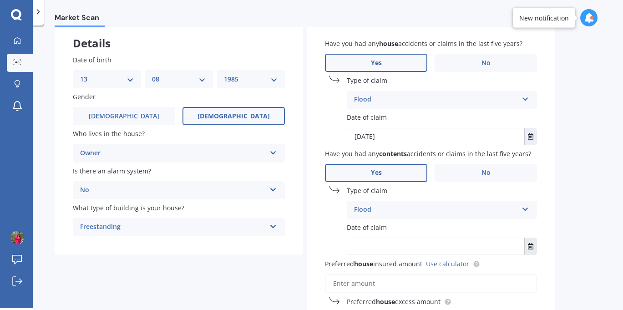
click at [530, 249] on icon "Select date" at bounding box center [530, 246] width 5 height 6
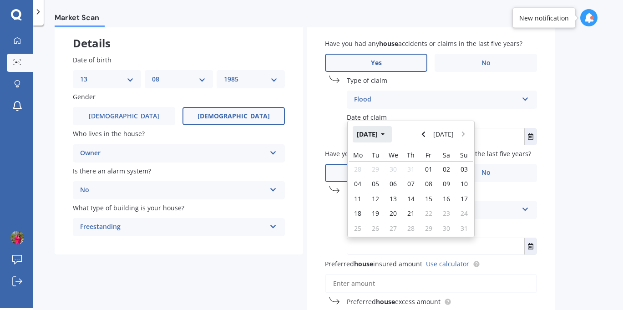
click at [376, 136] on button "[DATE]" at bounding box center [371, 134] width 39 height 16
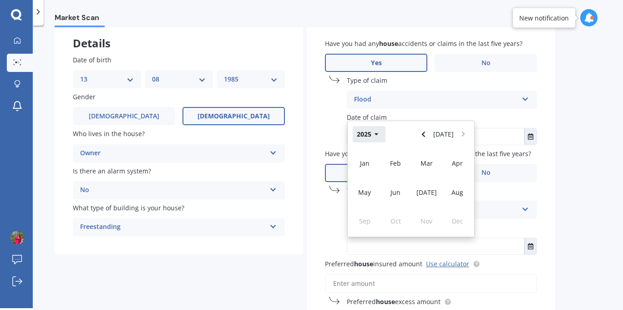
click at [376, 136] on icon "button" at bounding box center [376, 134] width 4 height 2
click at [402, 161] on span "2020" at bounding box center [395, 163] width 15 height 9
click at [398, 196] on span "Jun" at bounding box center [395, 192] width 10 height 9
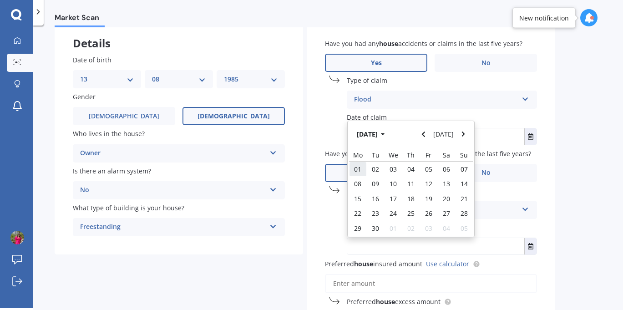
click at [359, 173] on span "01" at bounding box center [357, 169] width 7 height 9
type input "[DATE]"
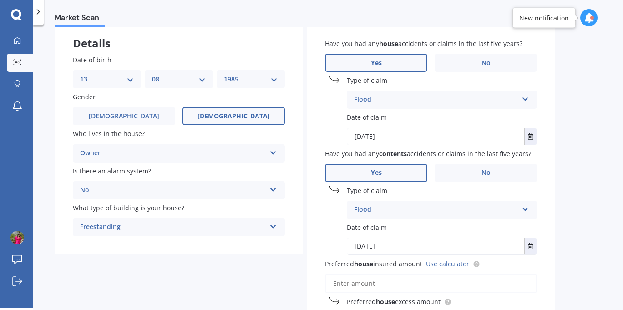
click at [542, 230] on div "Have you had any house accidents or claims in the last five years? Yes No Type …" at bounding box center [431, 277] width 248 height 514
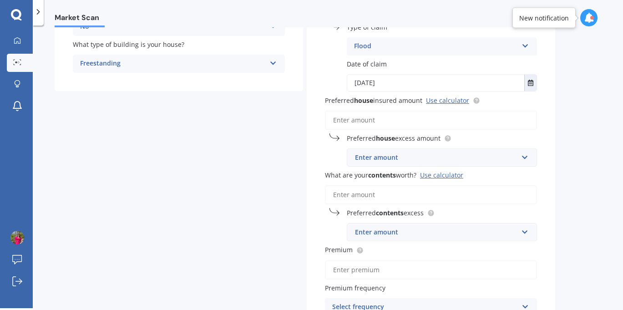
scroll to position [221, 0]
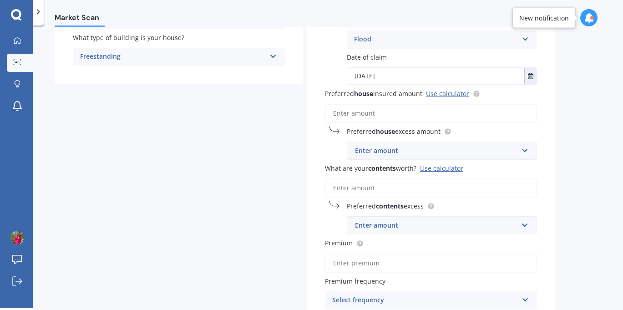
click at [356, 118] on input "Preferred house insured amount Use calculator" at bounding box center [431, 113] width 212 height 19
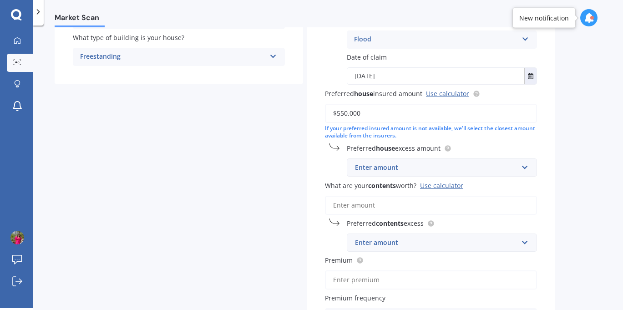
type input "$550,000"
click at [524, 171] on input "text" at bounding box center [438, 167] width 182 height 17
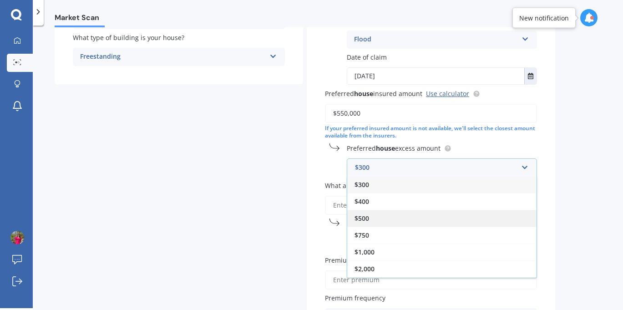
click at [370, 222] on div "$500" at bounding box center [441, 218] width 189 height 17
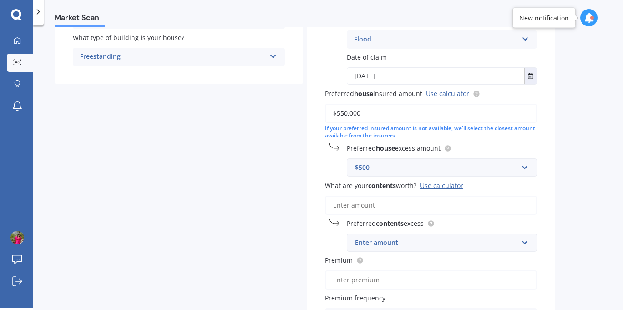
click at [535, 192] on div "What are your contents worth? Use calculator" at bounding box center [431, 197] width 212 height 34
click at [387, 211] on input "What are your contents worth? Use calculator" at bounding box center [431, 205] width 212 height 19
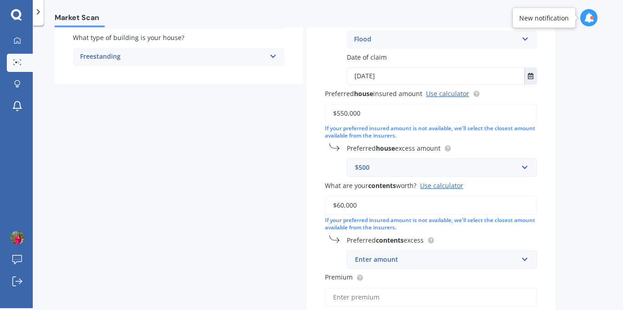
type input "$60,000"
click at [562, 198] on div "Market Scan House & Contents Market Scan 70 % Let's get to know you and see how…" at bounding box center [328, 168] width 590 height 282
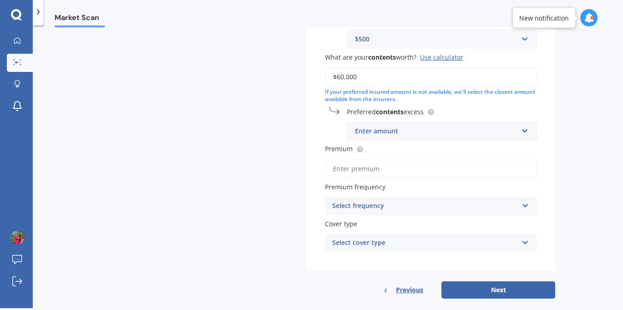
scroll to position [351, 0]
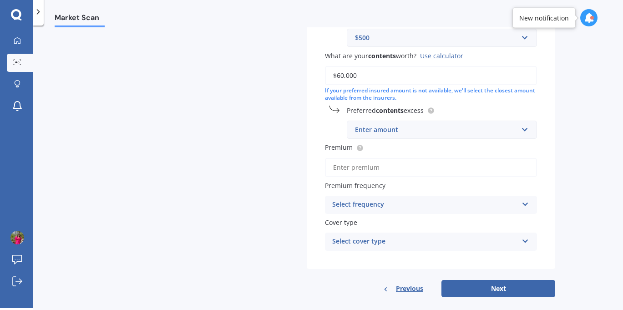
click at [503, 133] on div "Enter amount" at bounding box center [436, 130] width 163 height 10
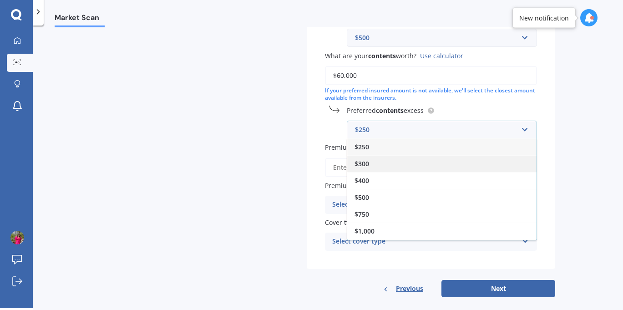
click at [399, 171] on div "$300" at bounding box center [441, 163] width 189 height 17
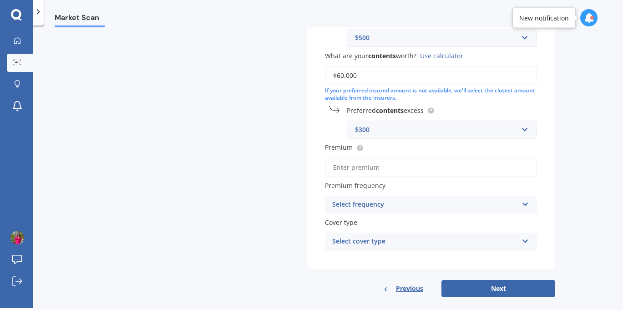
click at [407, 175] on input "Premium" at bounding box center [431, 167] width 212 height 19
click at [352, 175] on input "Premium" at bounding box center [431, 167] width 212 height 19
type input "$154.62"
click at [524, 204] on icon at bounding box center [525, 202] width 8 height 6
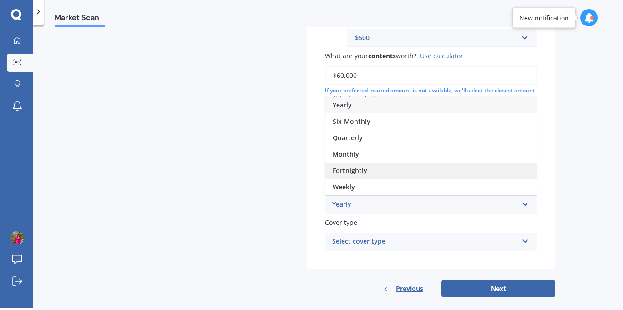
click at [355, 171] on span "Fortnightly" at bounding box center [349, 170] width 35 height 9
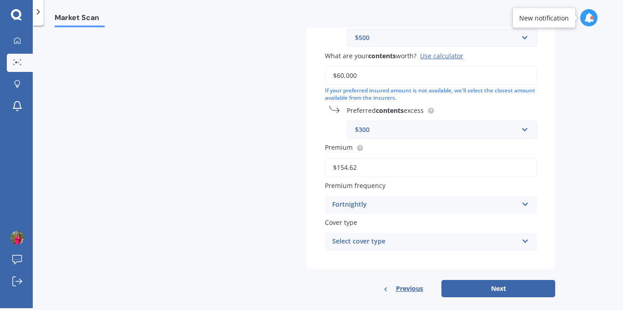
click at [519, 241] on div "Select cover type High" at bounding box center [431, 241] width 212 height 18
click at [451, 262] on div "High" at bounding box center [430, 259] width 211 height 16
click at [507, 292] on button "Next" at bounding box center [498, 288] width 114 height 17
select select "13"
select select "08"
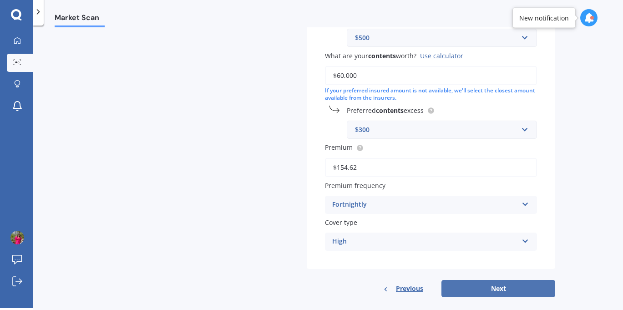
select select "1985"
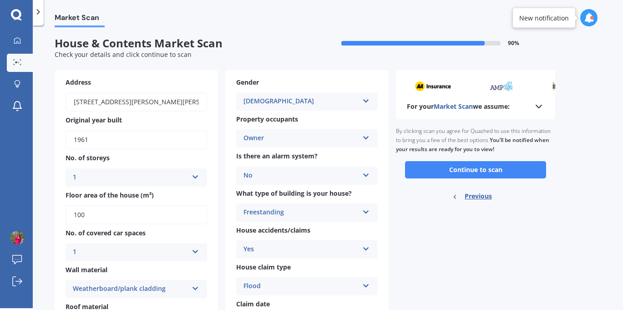
scroll to position [0, 0]
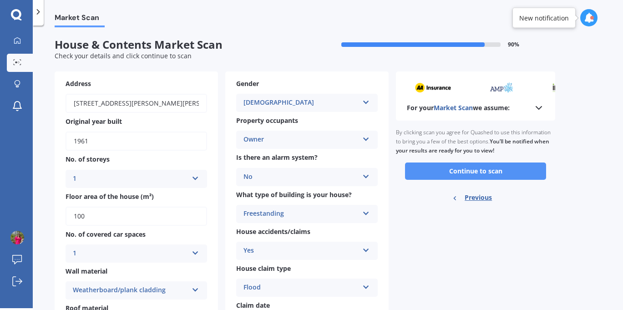
click at [450, 175] on button "Continue to scan" at bounding box center [475, 170] width 141 height 17
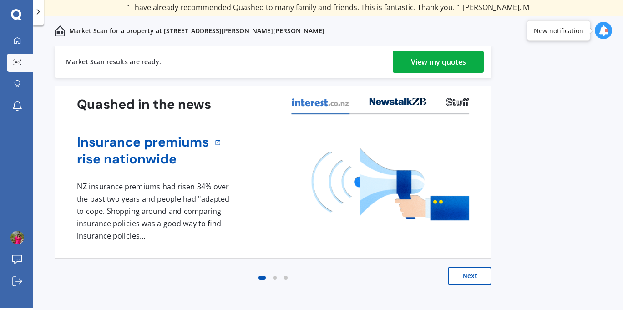
click at [407, 59] on link "View my quotes" at bounding box center [437, 62] width 91 height 22
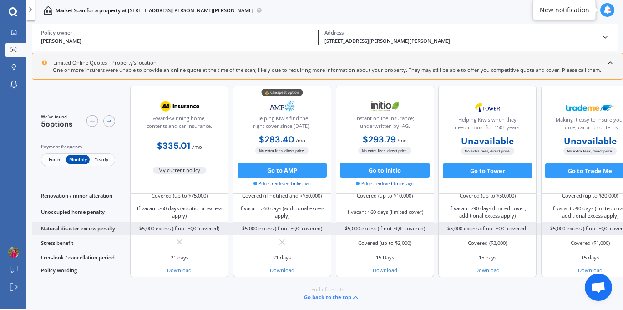
scroll to position [418, 0]
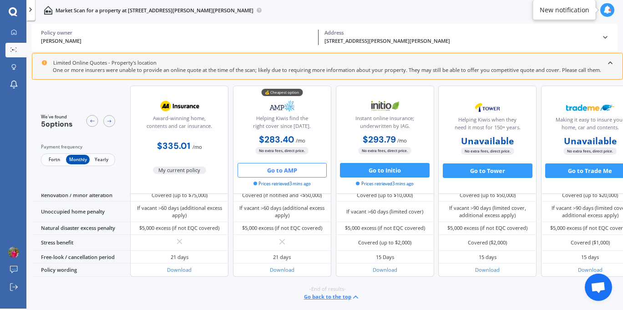
click at [285, 169] on button "Go to AMP" at bounding box center [282, 170] width 90 height 15
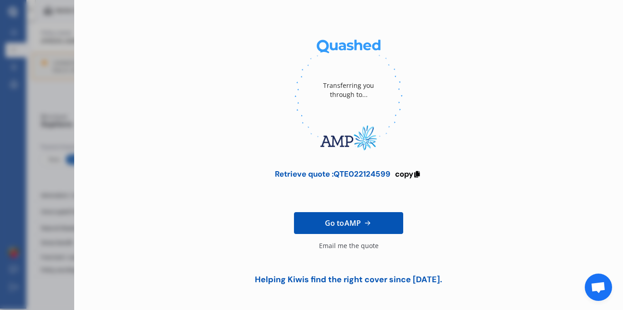
scroll to position [0, 0]
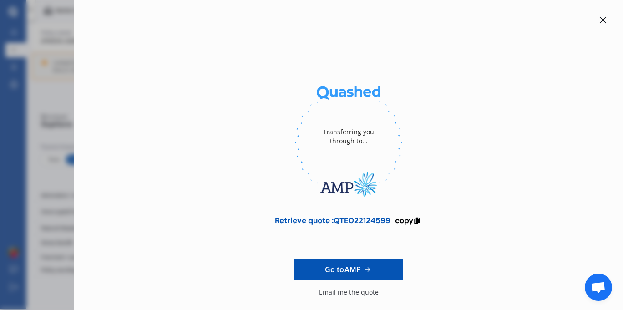
click at [599, 18] on icon at bounding box center [602, 20] width 7 height 7
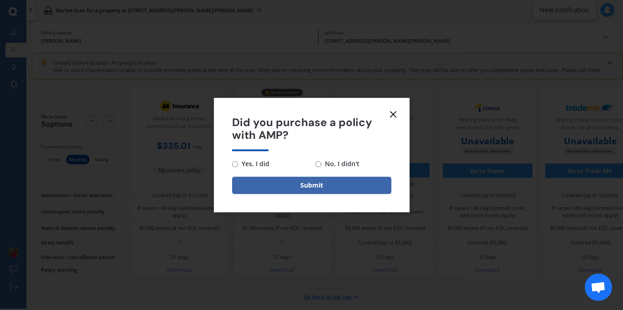
click at [315, 163] on input "No, I didn't" at bounding box center [318, 164] width 6 height 6
radio input "true"
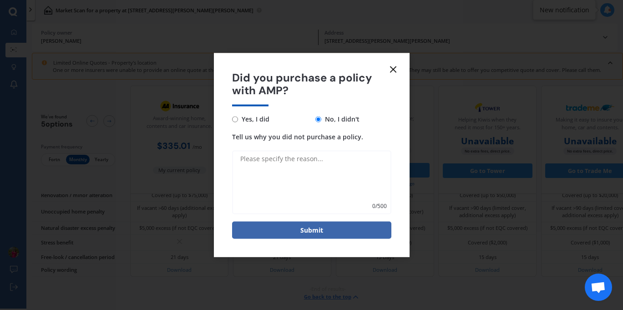
click at [318, 166] on textarea "Tell us why you did not purchase a policy." at bounding box center [311, 183] width 159 height 64
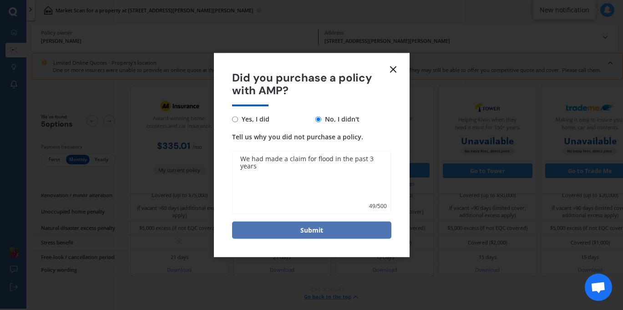
type textarea "We had made a claim for flood in the past 3 years"
click at [330, 234] on button "Submit" at bounding box center [311, 229] width 159 height 17
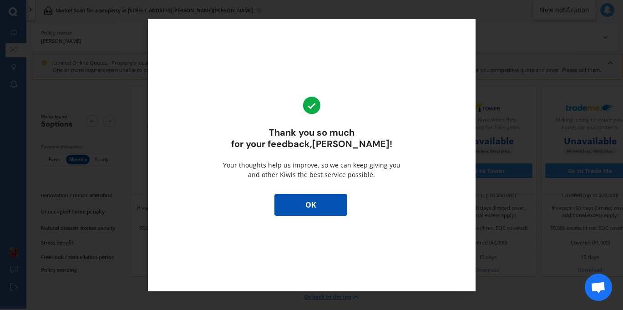
click at [327, 204] on button "OK" at bounding box center [310, 205] width 73 height 22
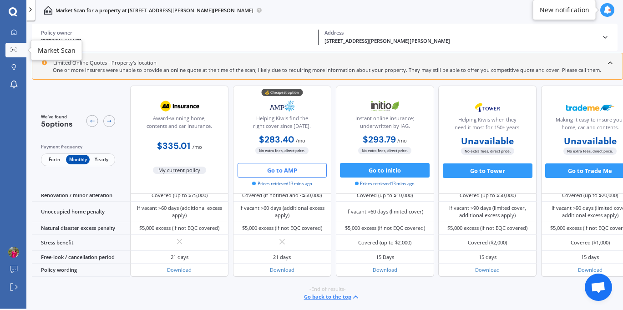
click at [16, 55] on link "Market Scan" at bounding box center [15, 50] width 21 height 15
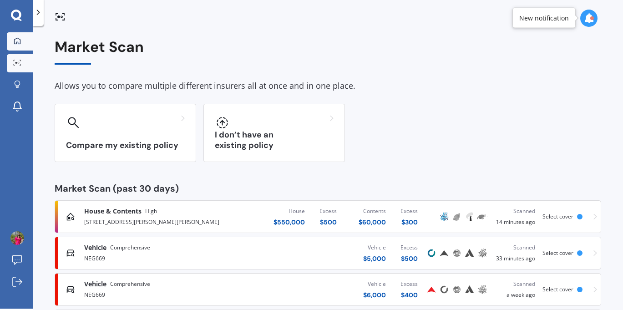
scroll to position [2, 0]
click at [15, 37] on icon at bounding box center [17, 40] width 7 height 7
